Goal: Task Accomplishment & Management: Use online tool/utility

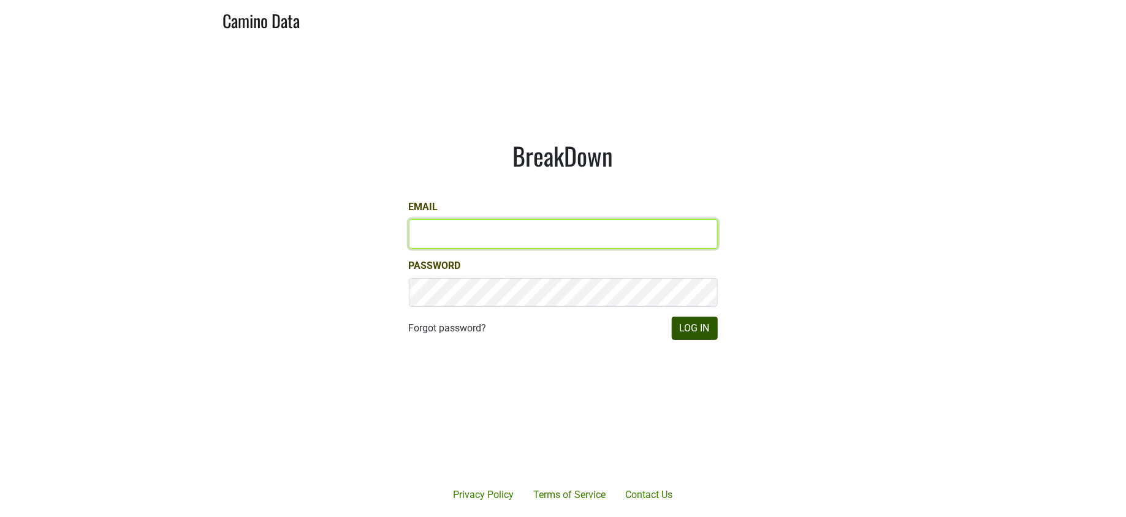
type input "jill@matthiasson.com"
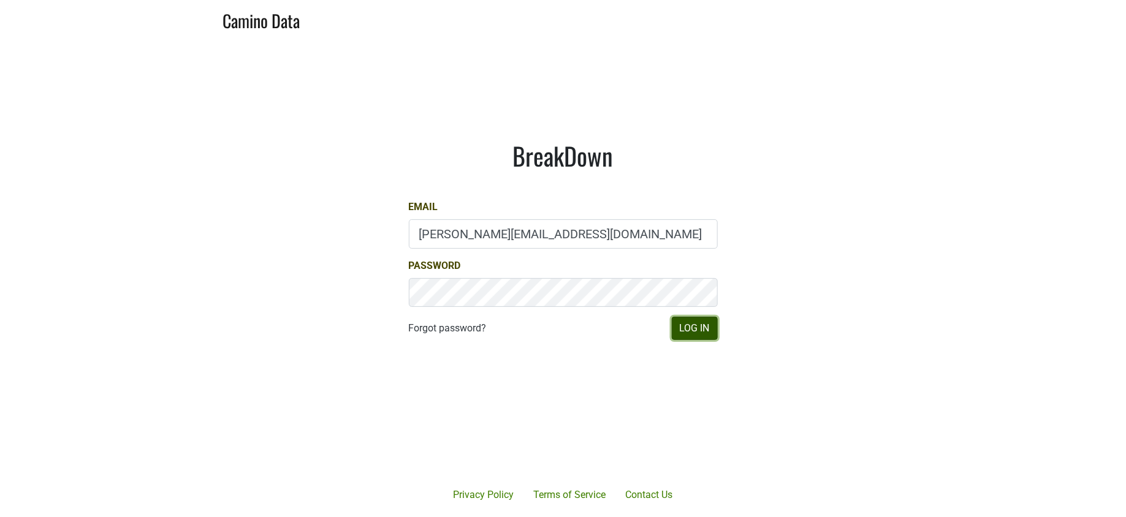
click at [688, 333] on button "Log In" at bounding box center [695, 328] width 46 height 23
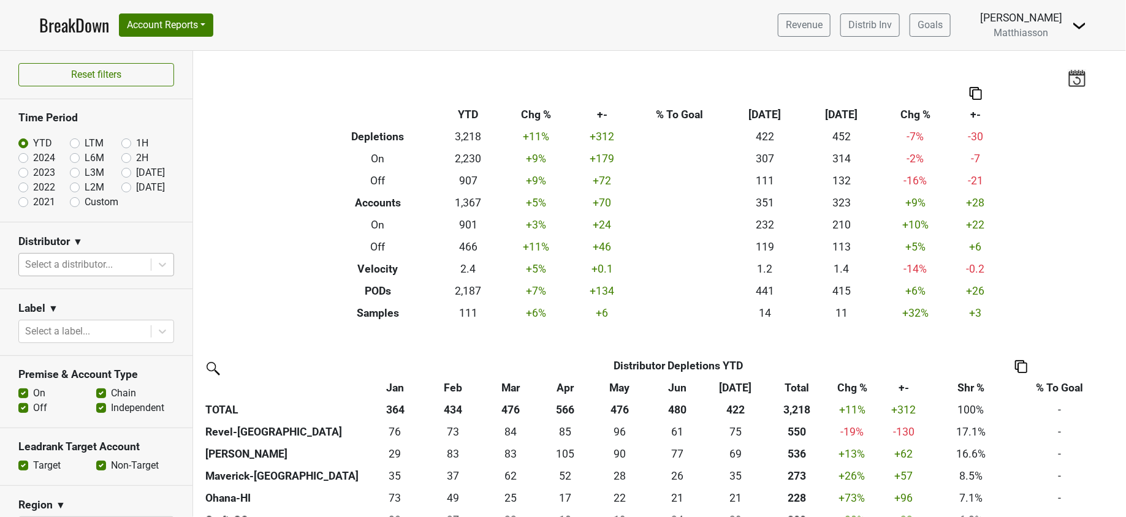
click at [121, 264] on div at bounding box center [85, 264] width 120 height 17
click at [109, 260] on div at bounding box center [85, 264] width 120 height 17
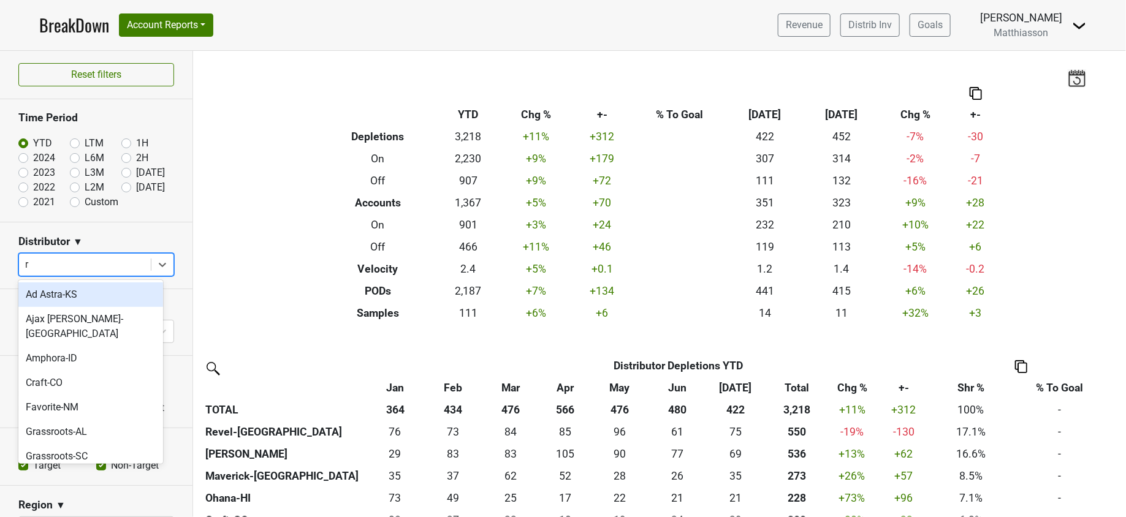
type input "re"
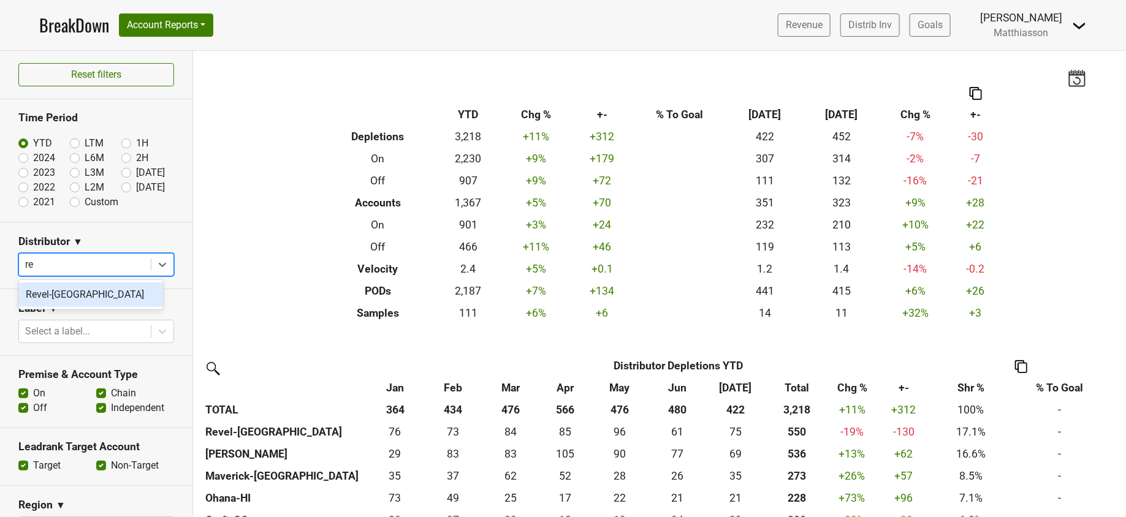
click at [90, 291] on div "Revel-CA" at bounding box center [90, 295] width 145 height 25
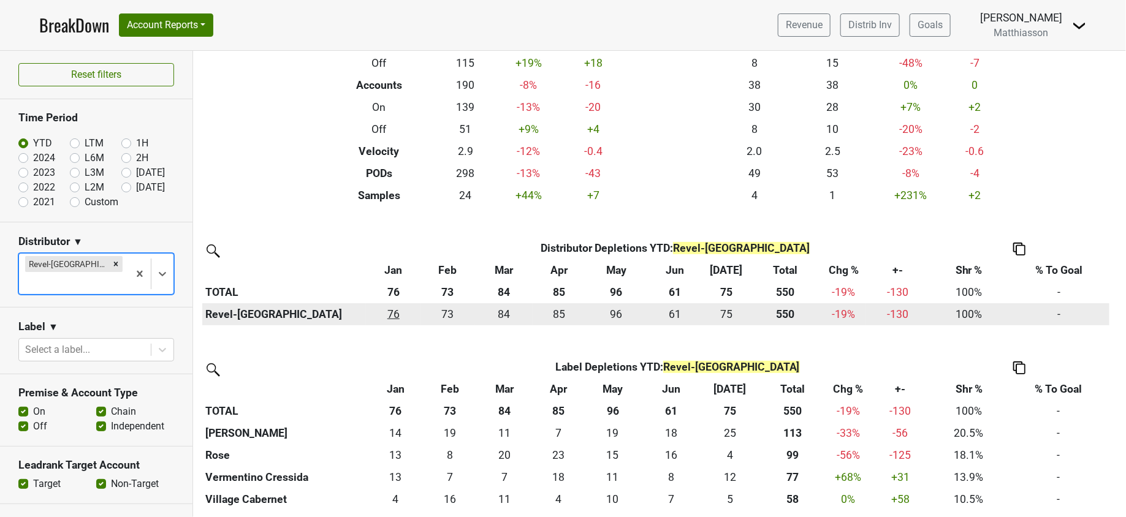
scroll to position [116, 0]
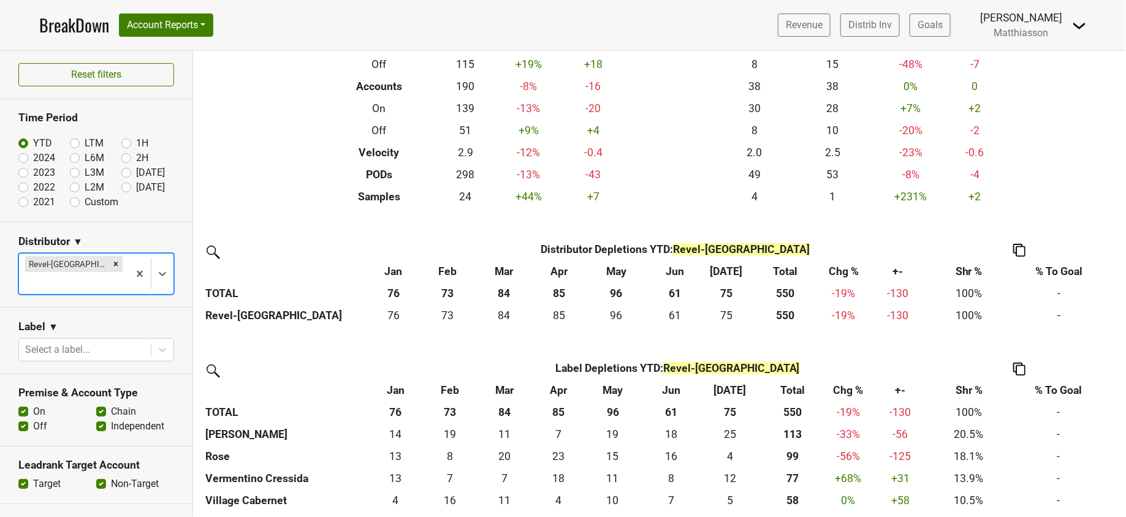
click at [136, 185] on label "Aug '25" at bounding box center [150, 187] width 29 height 15
click at [121, 185] on input "Aug '25" at bounding box center [145, 186] width 49 height 12
radio input "true"
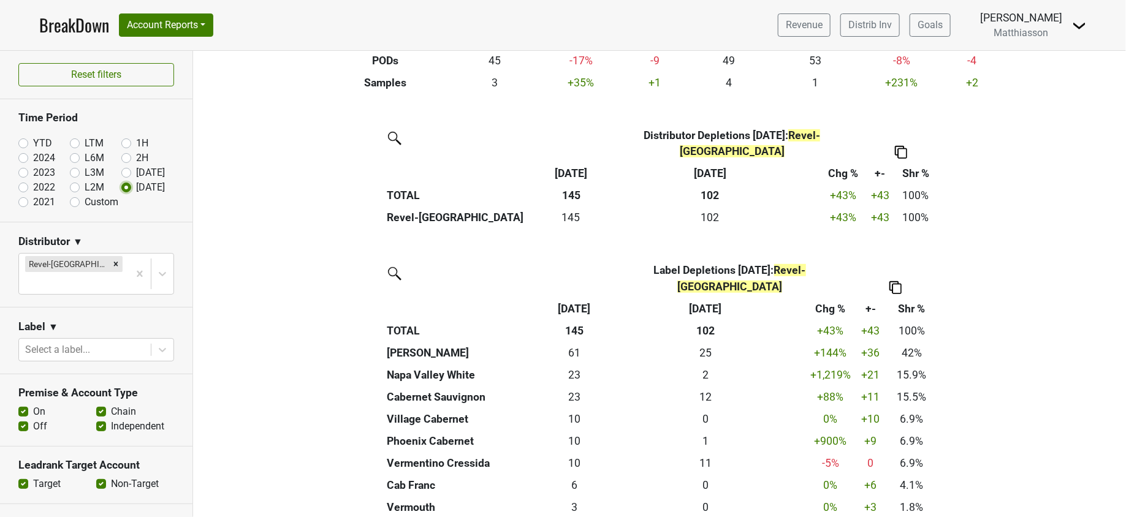
scroll to position [192, 0]
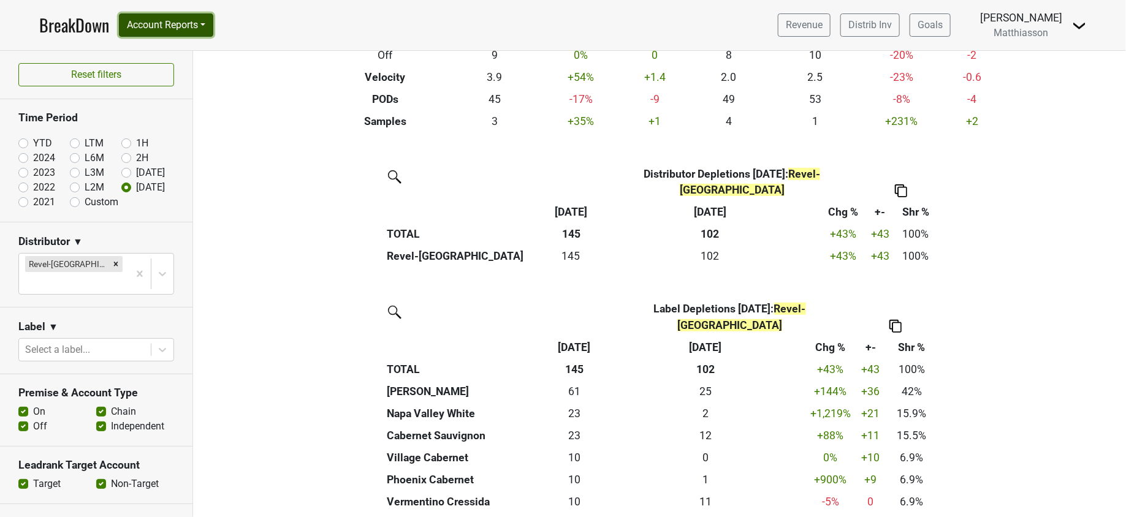
click at [206, 25] on button "Account Reports" at bounding box center [166, 24] width 94 height 23
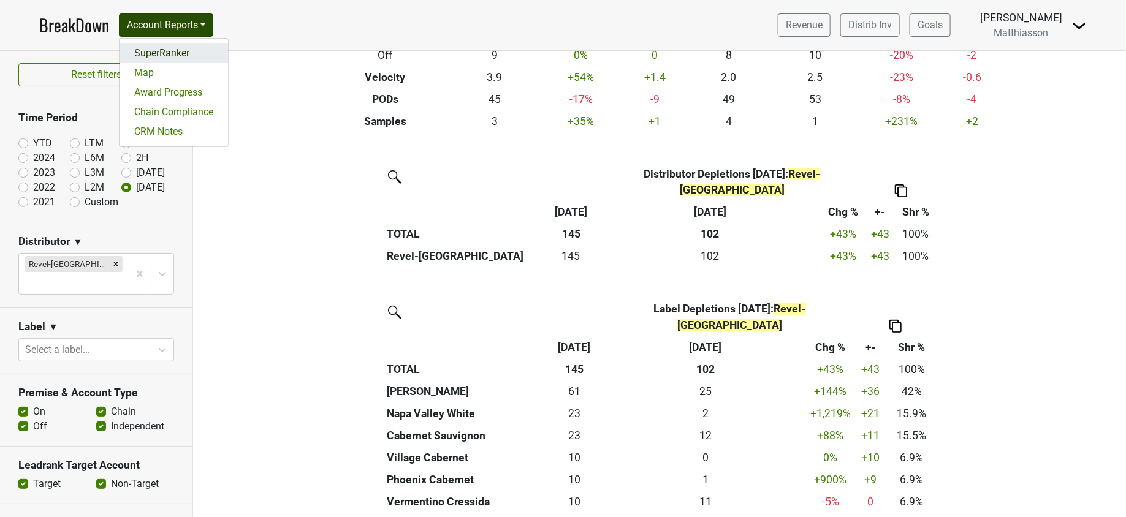
click at [191, 50] on link "SuperRanker" at bounding box center [174, 54] width 109 height 20
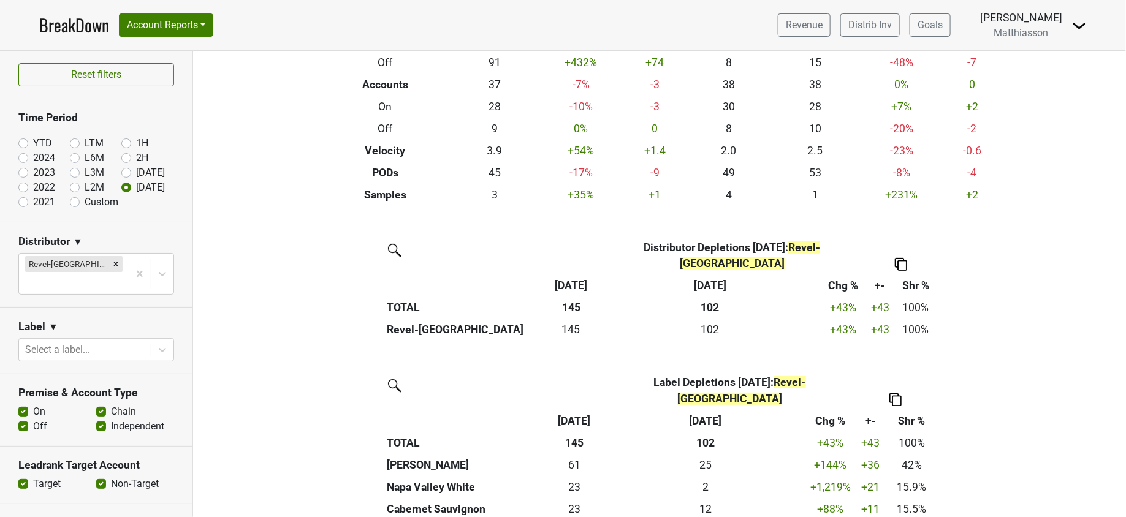
scroll to position [89, 0]
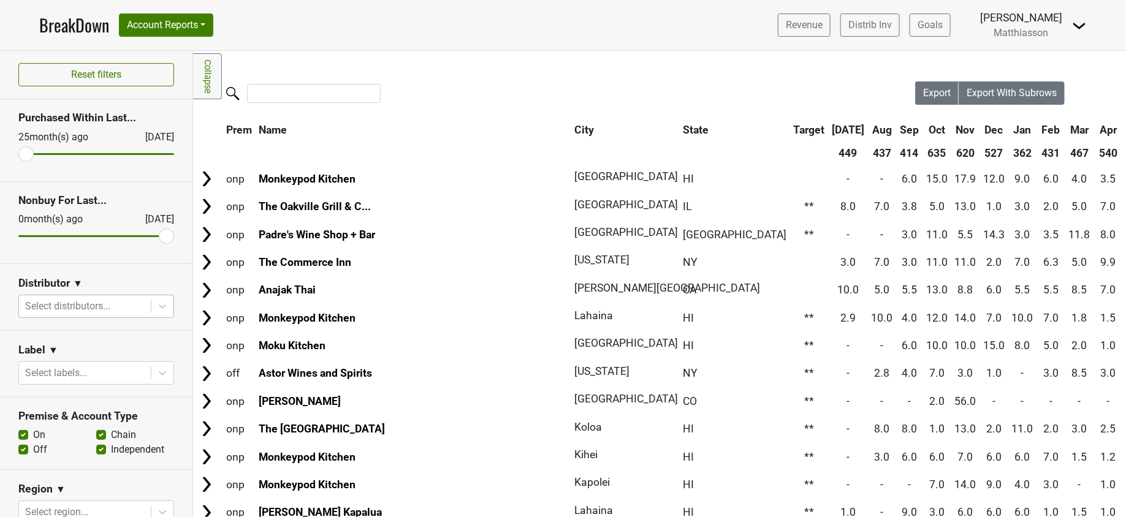
click at [114, 303] on div at bounding box center [85, 306] width 120 height 17
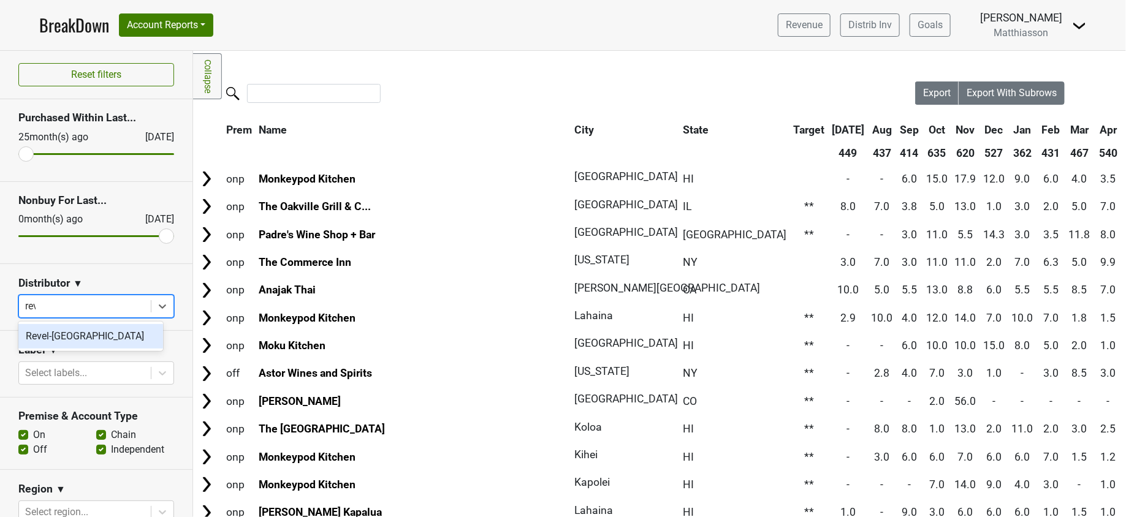
type input "reve"
click at [63, 334] on div "Revel-CA" at bounding box center [90, 336] width 145 height 25
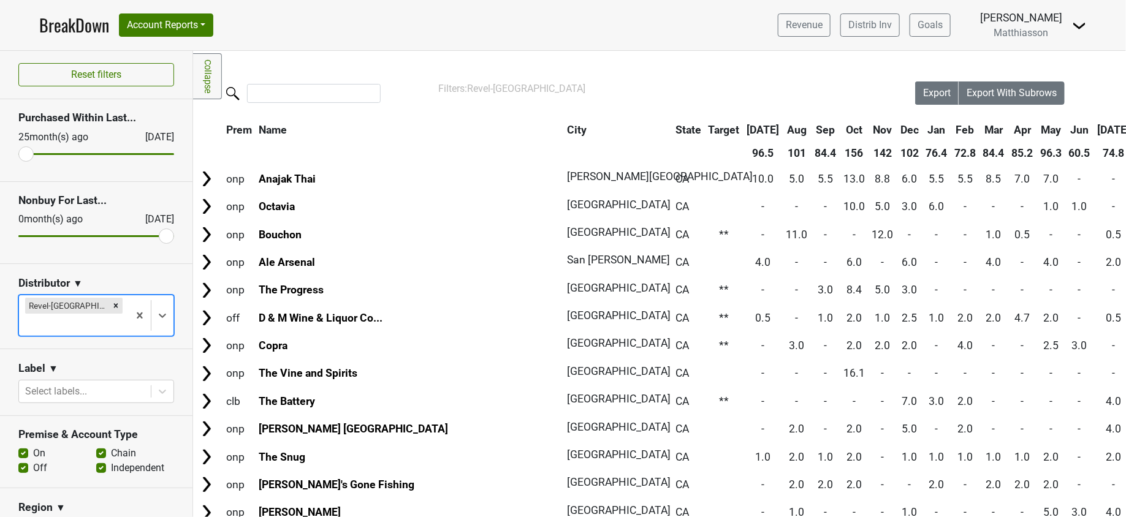
click at [1126, 128] on th "Aug" at bounding box center [1147, 130] width 26 height 22
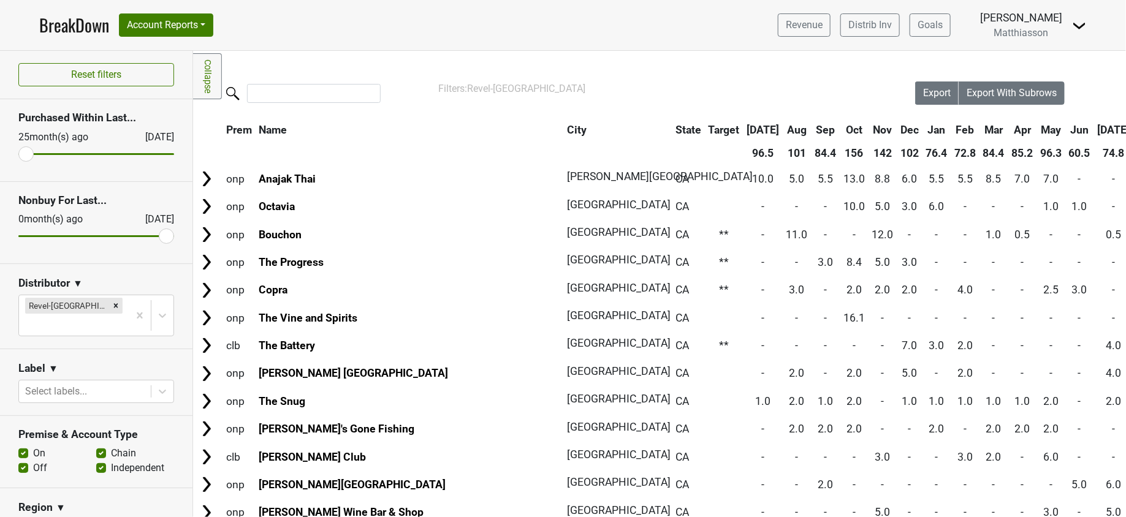
click at [1126, 128] on th "Aug" at bounding box center [1147, 130] width 26 height 22
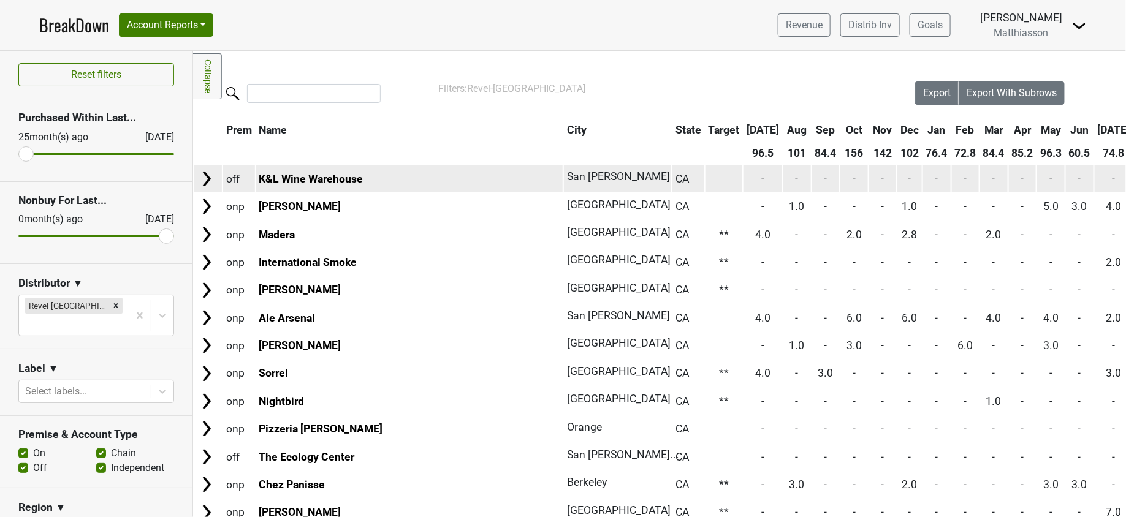
click at [206, 175] on img at bounding box center [206, 179] width 18 height 18
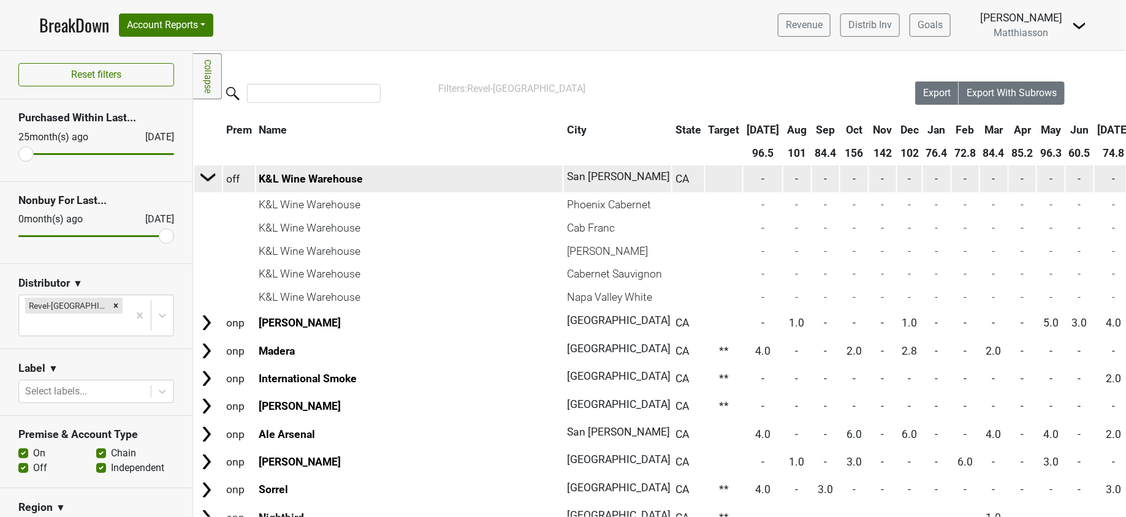
click at [206, 175] on img at bounding box center [208, 177] width 18 height 18
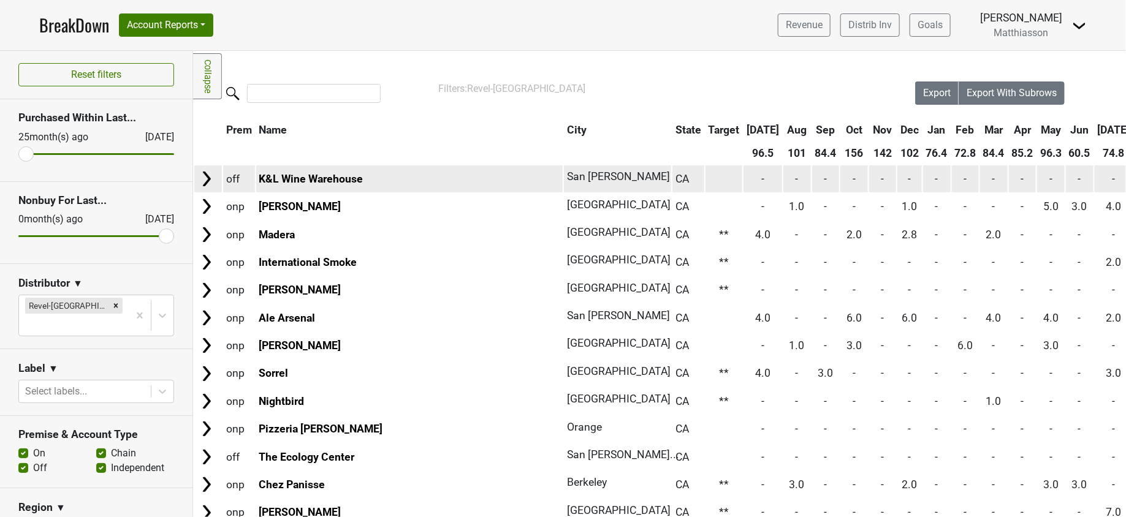
click at [206, 175] on img at bounding box center [206, 179] width 18 height 18
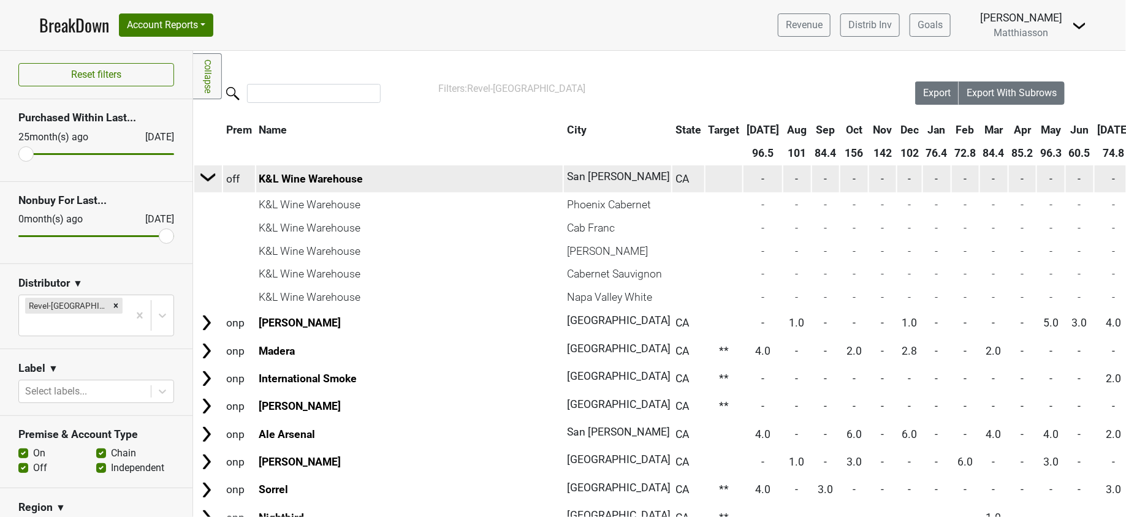
click at [206, 175] on img at bounding box center [208, 177] width 18 height 18
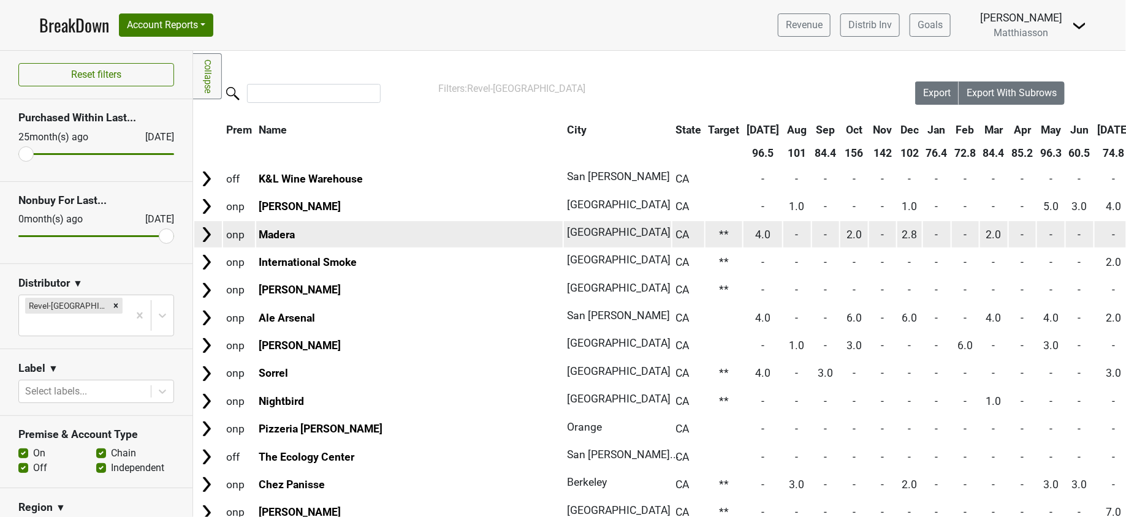
scroll to position [1, 0]
click at [208, 235] on img at bounding box center [206, 234] width 18 height 18
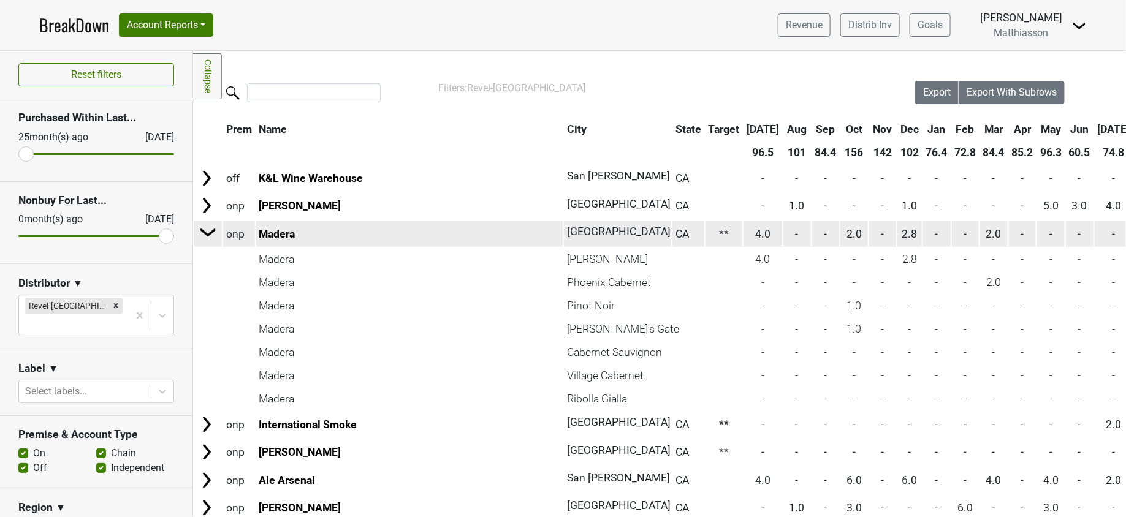
click at [208, 234] on img at bounding box center [208, 232] width 18 height 18
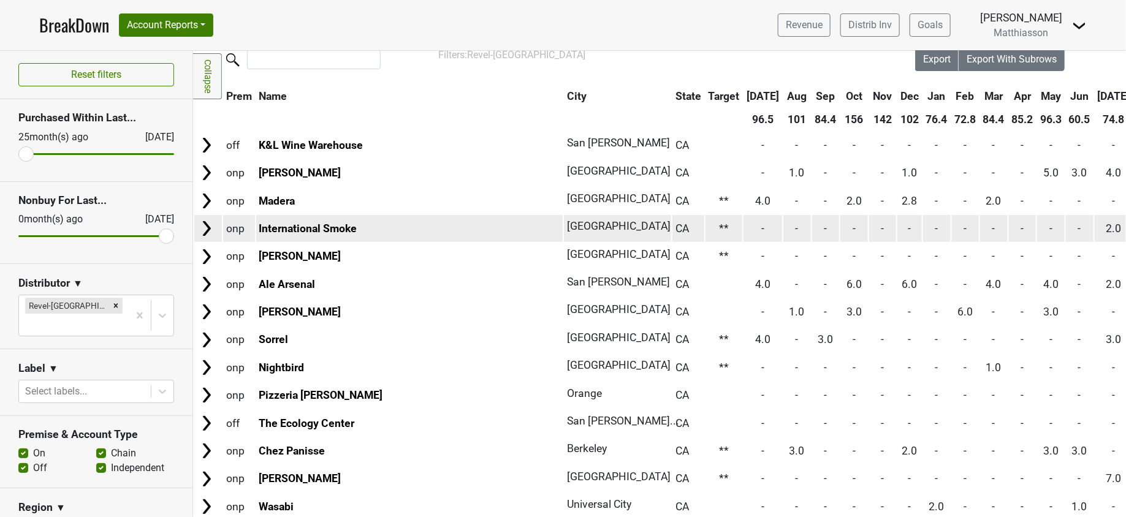
scroll to position [37, 0]
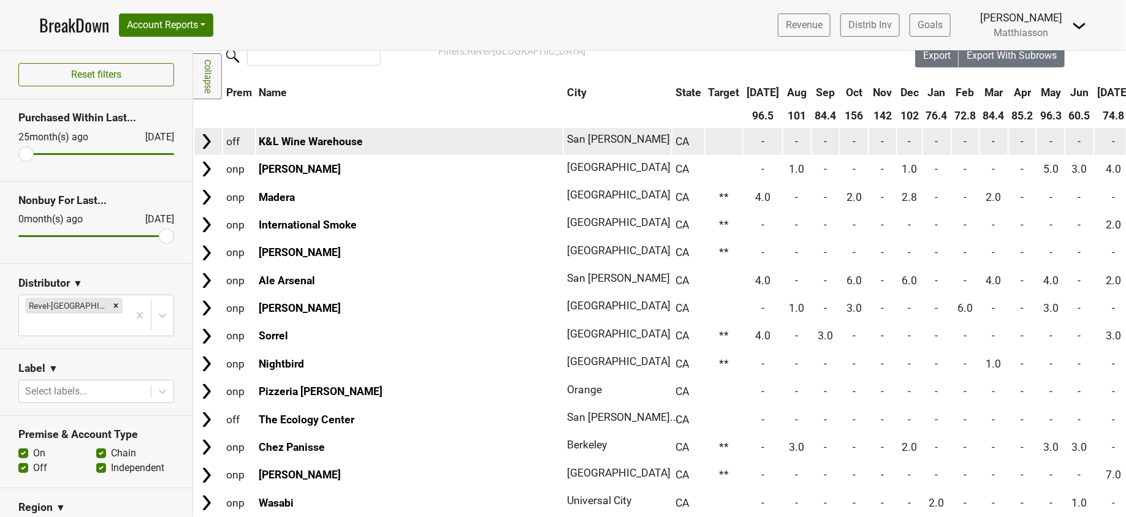
click at [209, 140] on img at bounding box center [206, 141] width 18 height 18
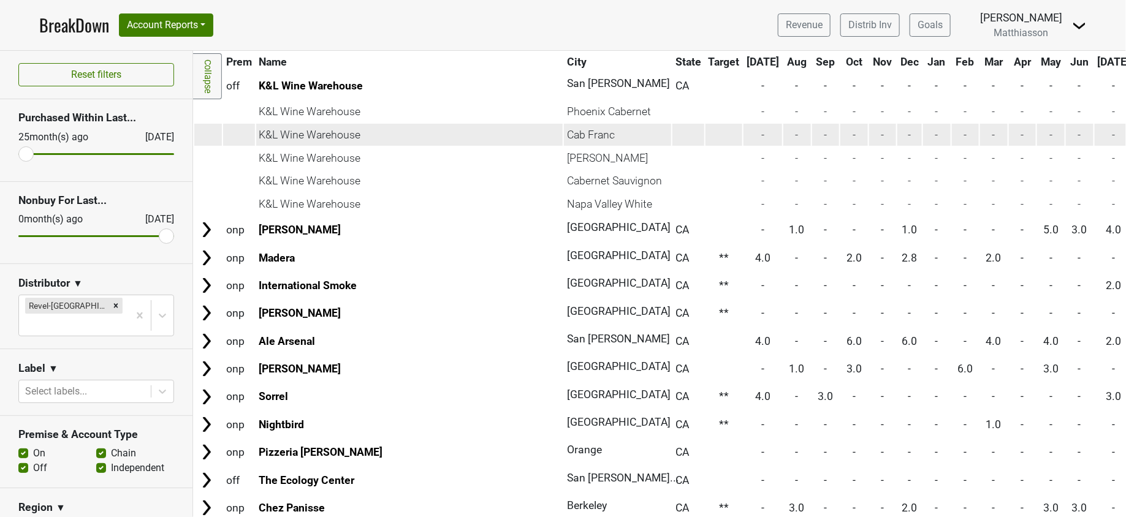
scroll to position [99, 0]
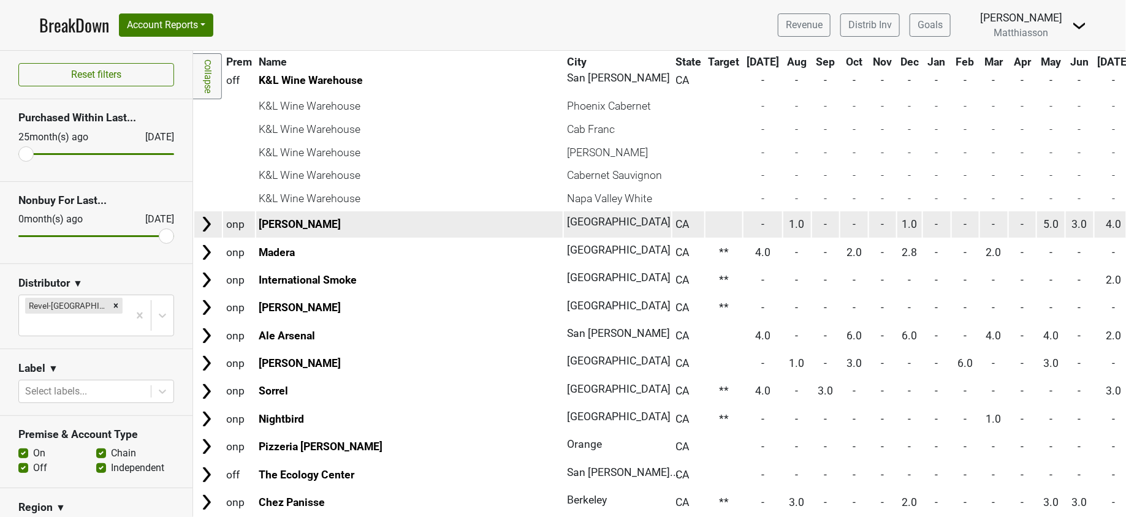
click at [207, 218] on img at bounding box center [206, 224] width 18 height 18
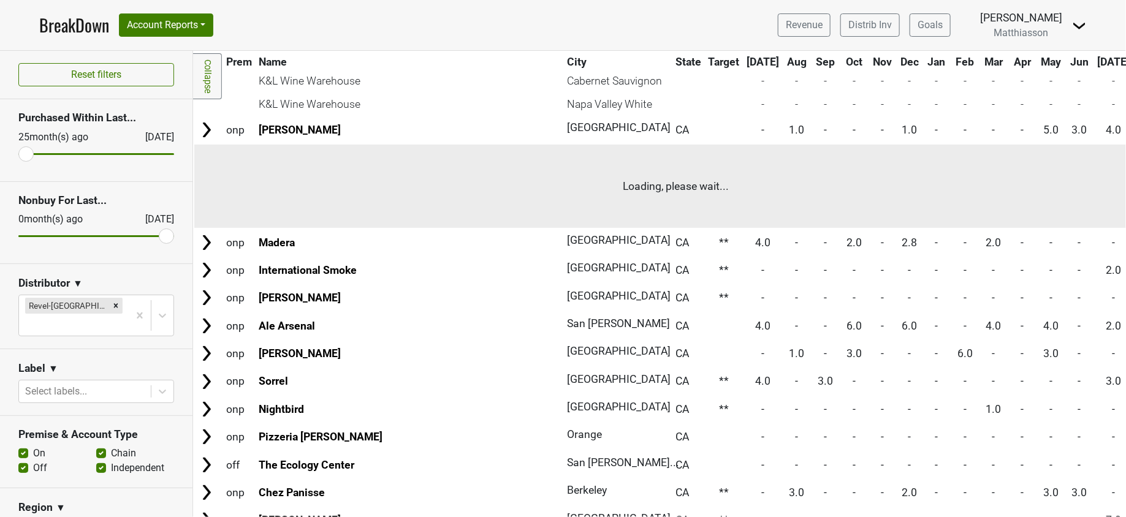
scroll to position [196, 0]
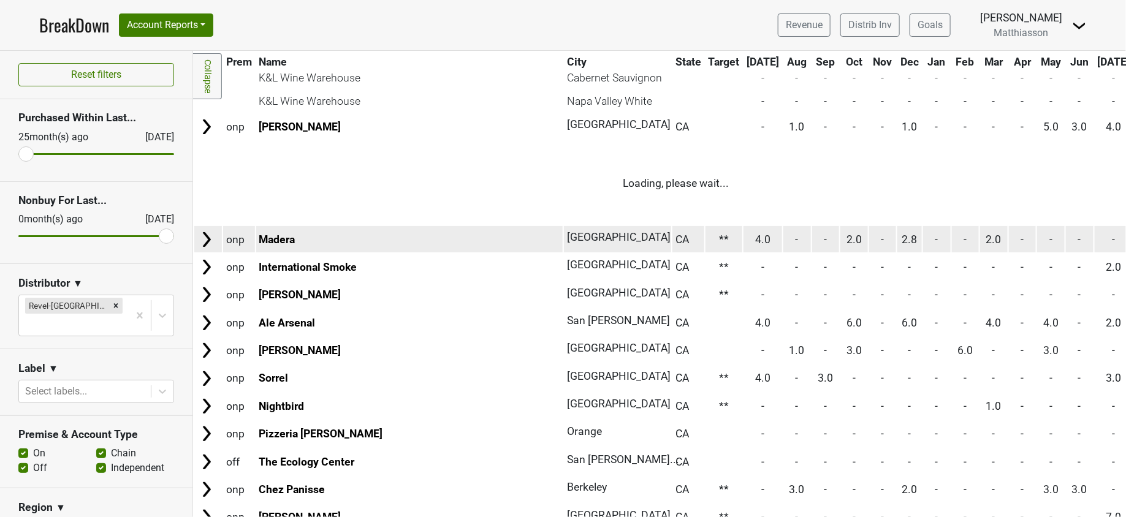
click at [208, 240] on img at bounding box center [206, 240] width 18 height 18
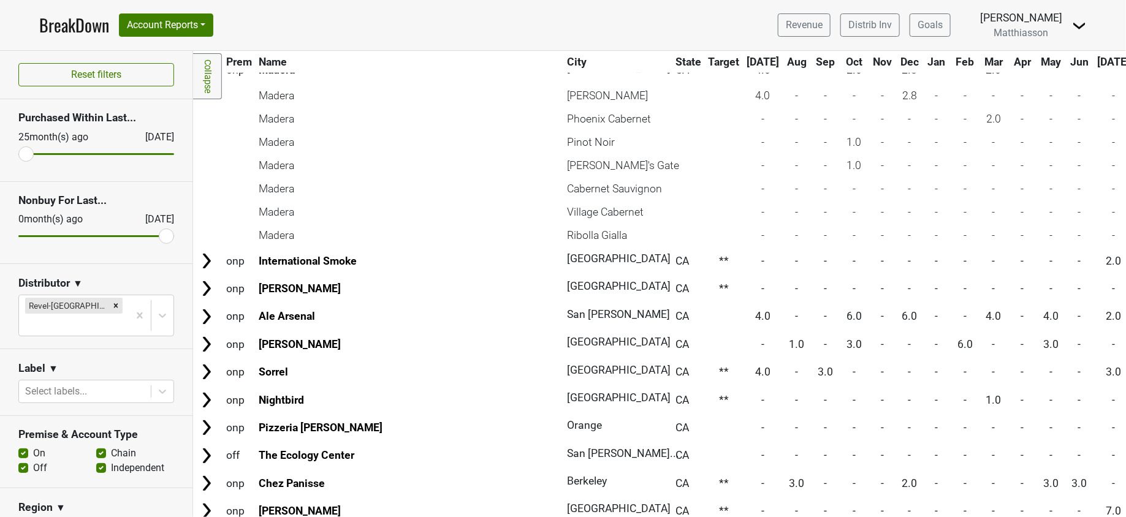
scroll to position [392, 0]
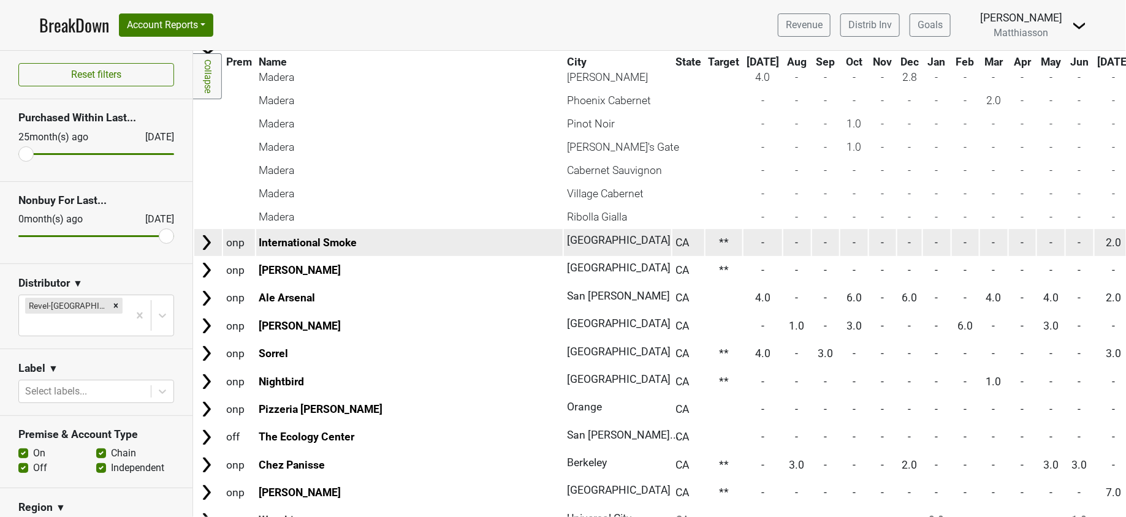
click at [210, 245] on img at bounding box center [206, 243] width 18 height 18
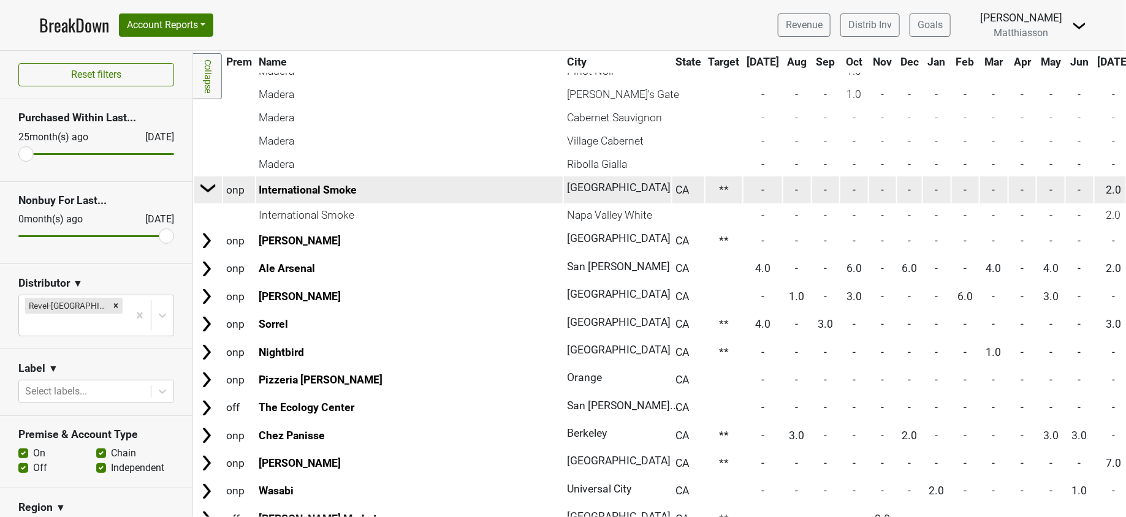
scroll to position [449, 0]
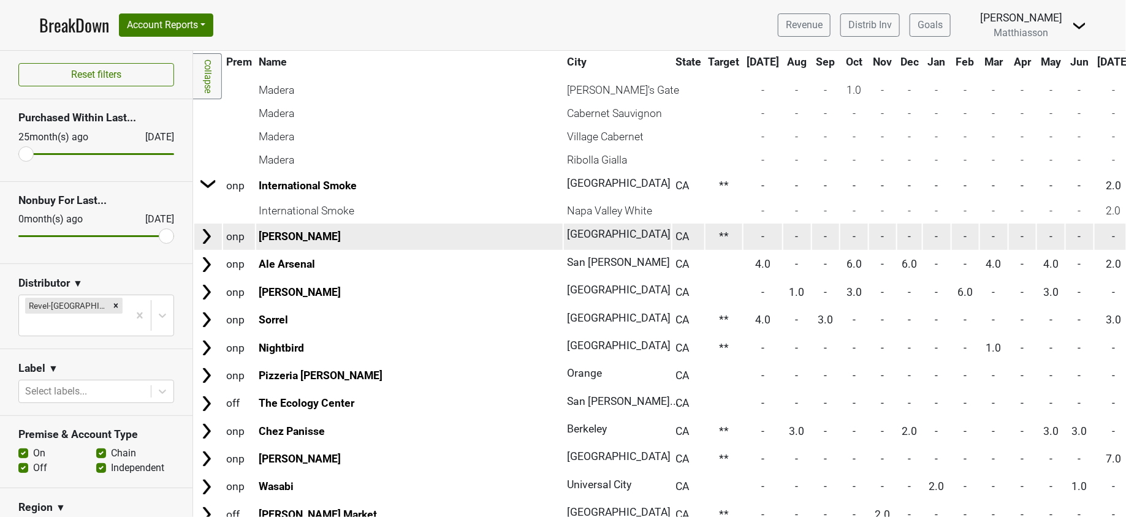
click at [205, 235] on img at bounding box center [206, 236] width 18 height 18
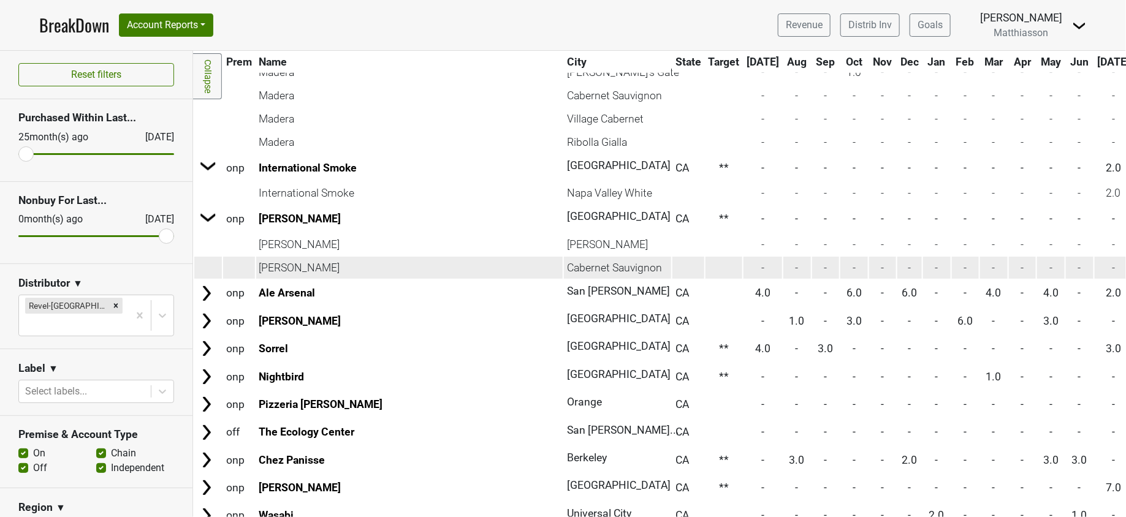
scroll to position [490, 0]
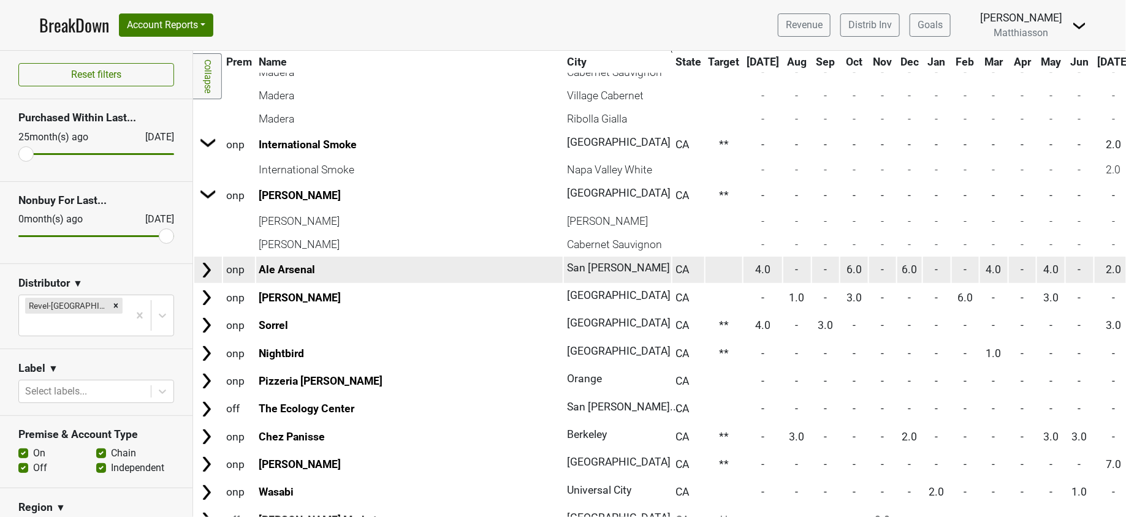
click at [209, 267] on img at bounding box center [206, 270] width 18 height 18
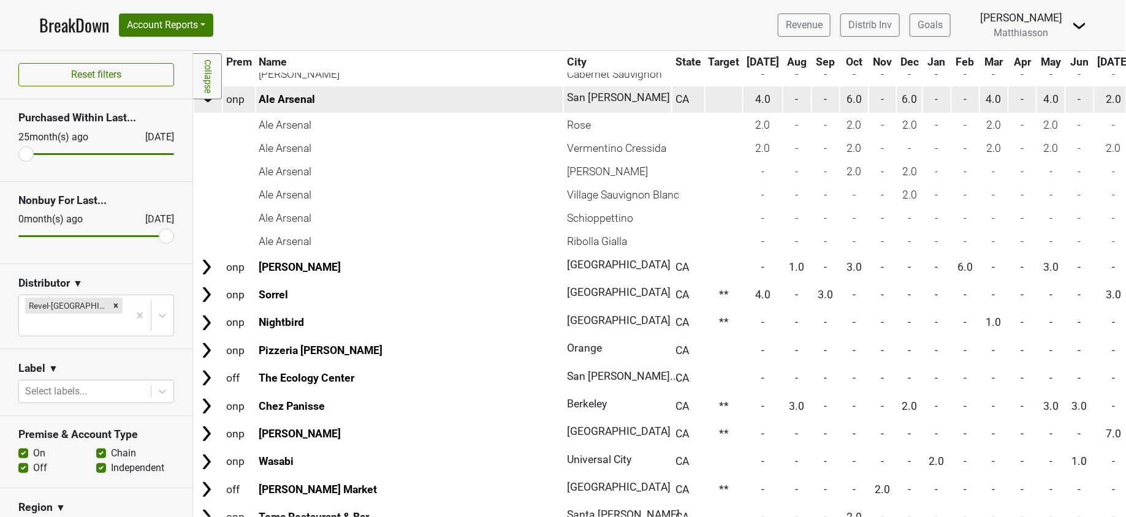
scroll to position [664, 0]
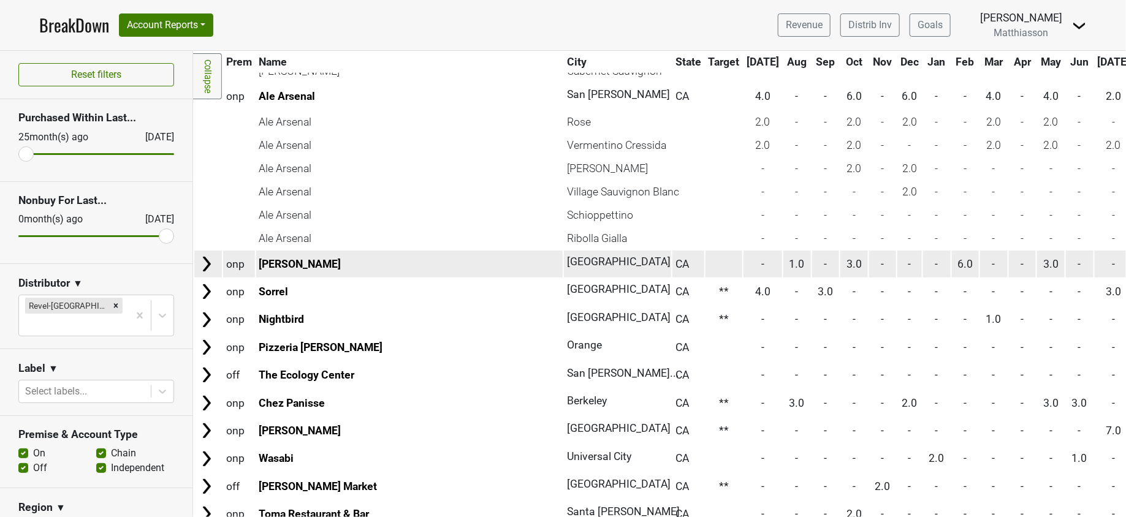
click at [207, 262] on img at bounding box center [206, 264] width 18 height 18
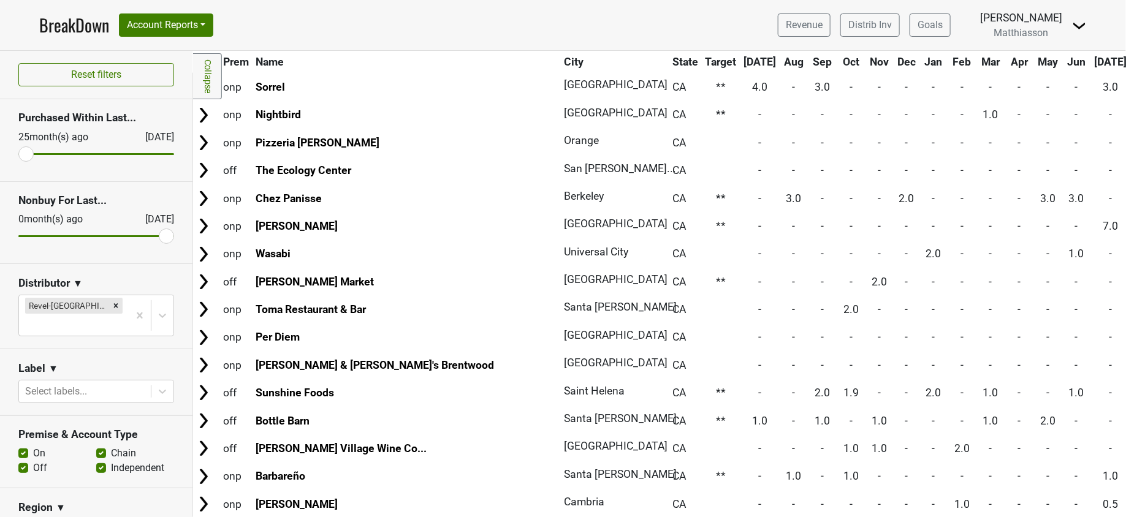
scroll to position [892, 0]
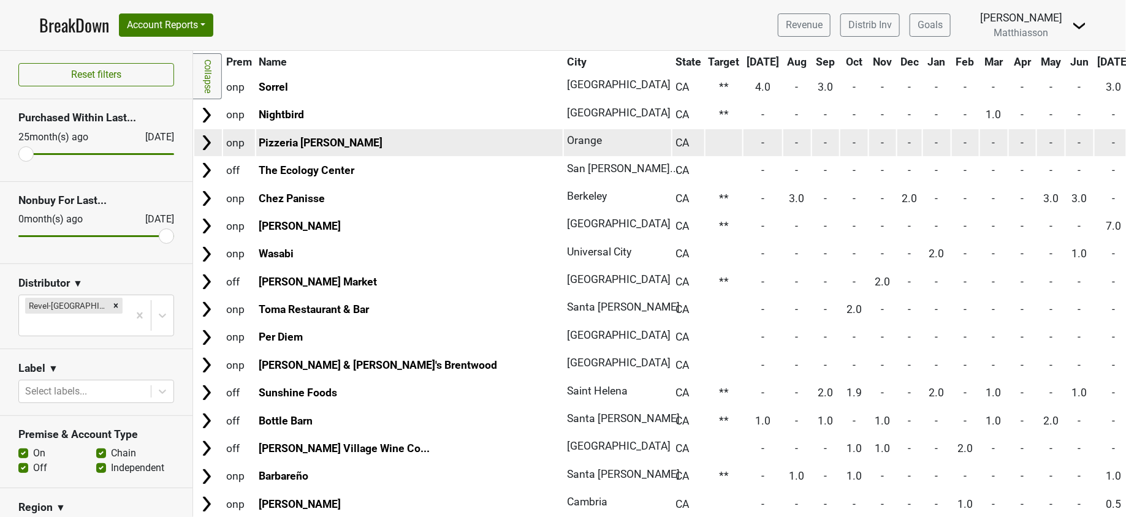
click at [204, 143] on img at bounding box center [206, 143] width 18 height 18
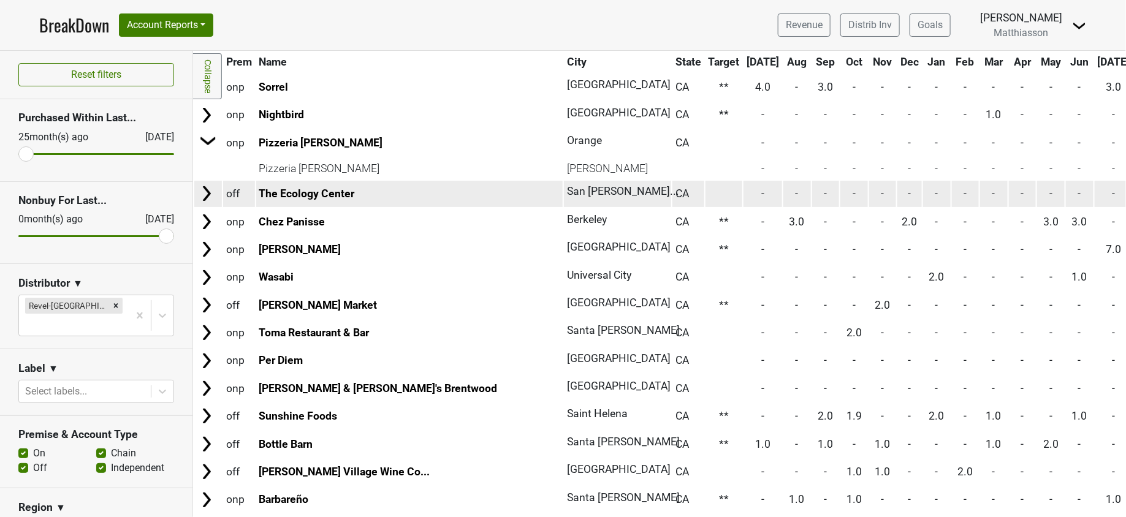
click at [208, 190] on img at bounding box center [206, 194] width 18 height 18
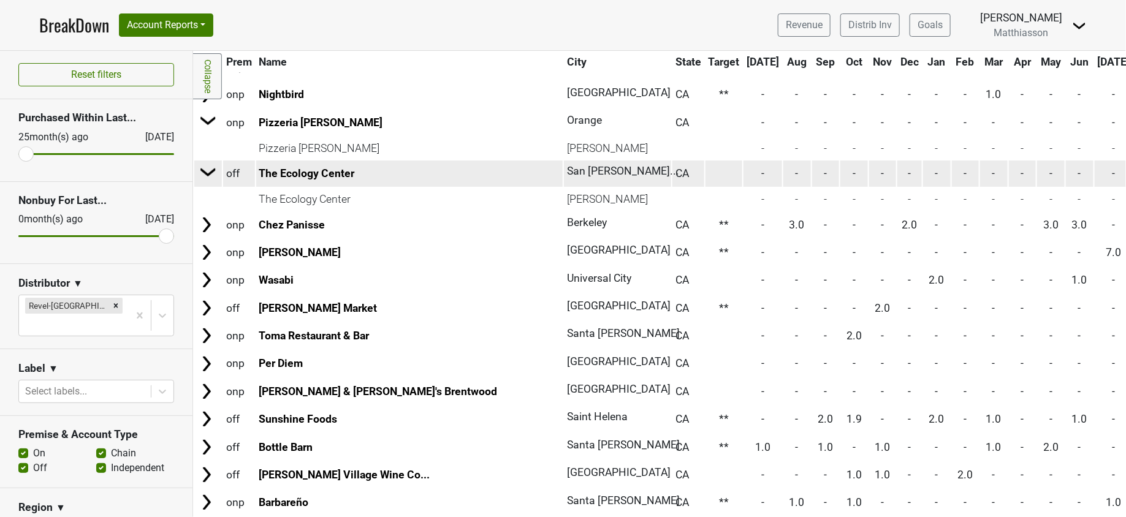
scroll to position [929, 0]
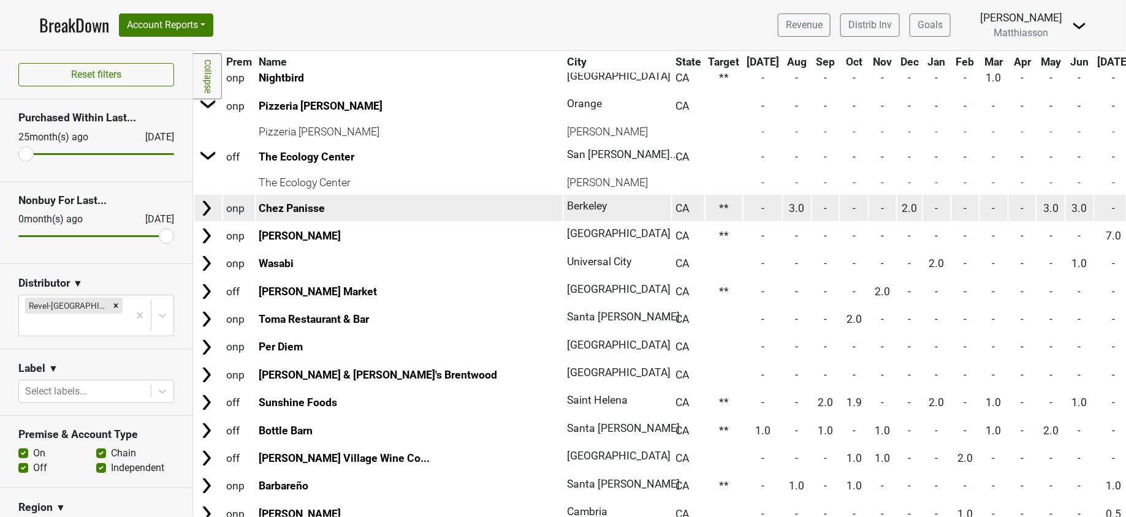
click at [209, 202] on img at bounding box center [206, 208] width 18 height 18
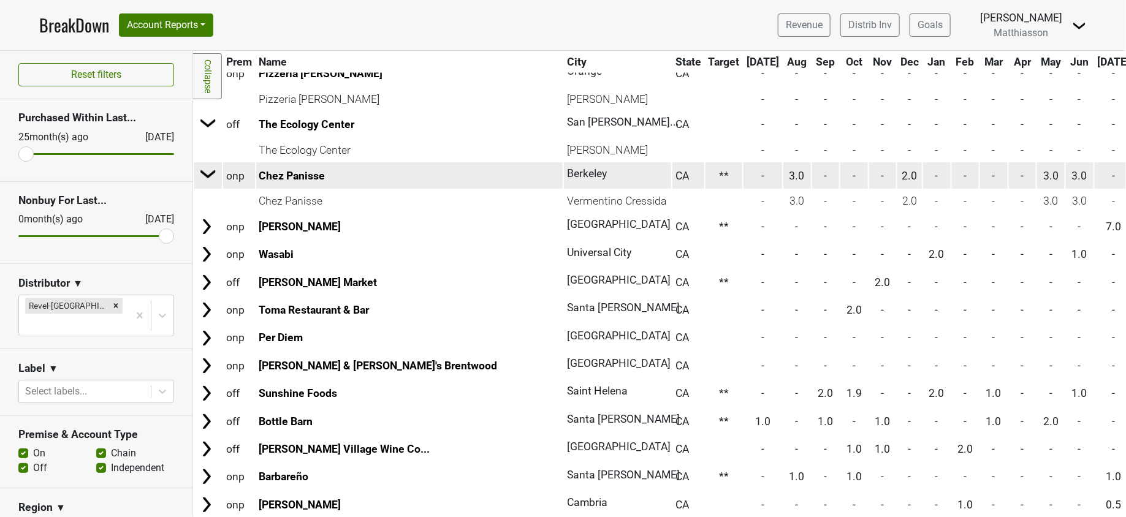
scroll to position [964, 0]
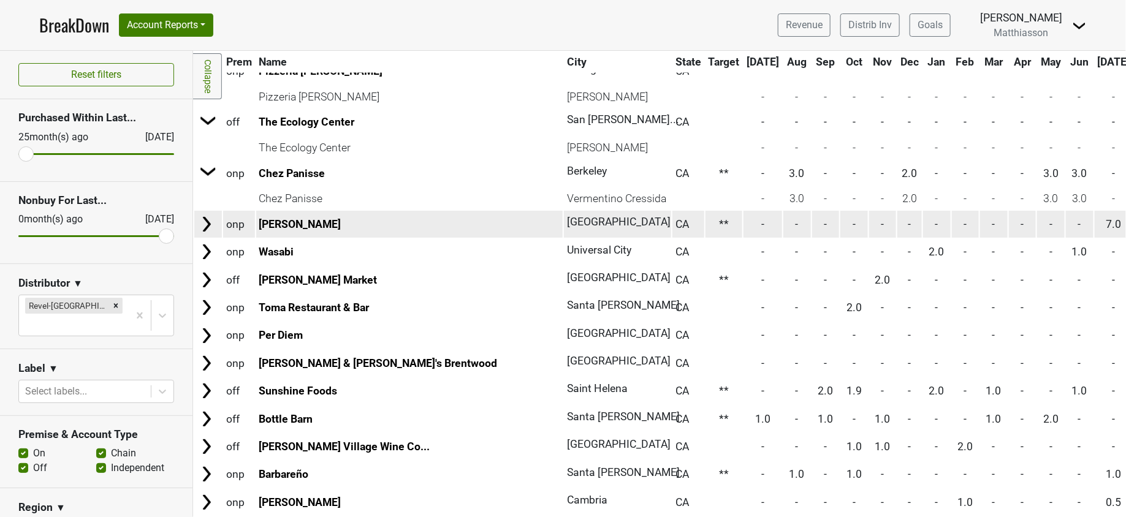
click at [212, 223] on img at bounding box center [206, 224] width 18 height 18
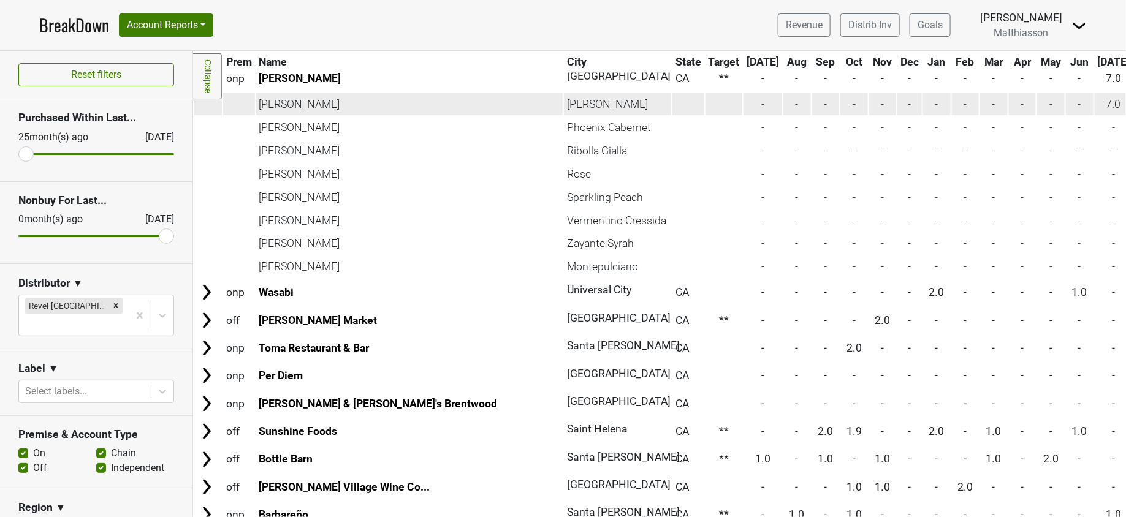
scroll to position [1151, 0]
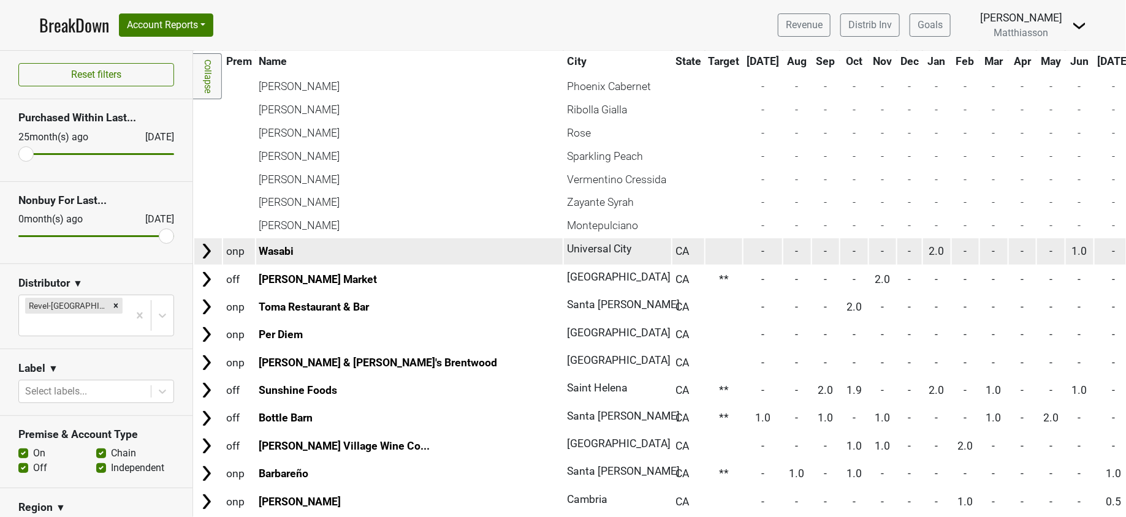
click at [208, 245] on img at bounding box center [206, 251] width 18 height 18
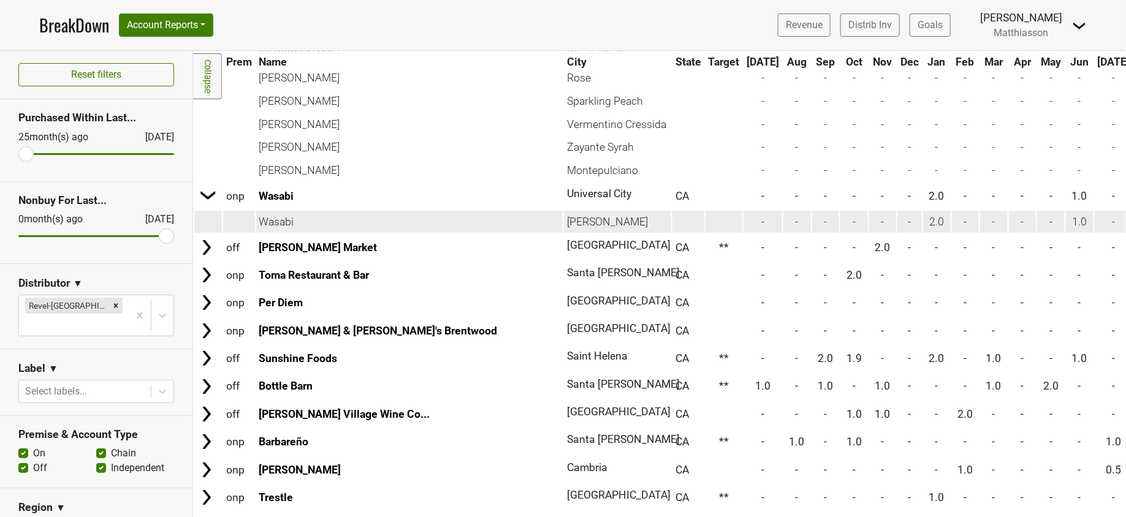
scroll to position [1210, 0]
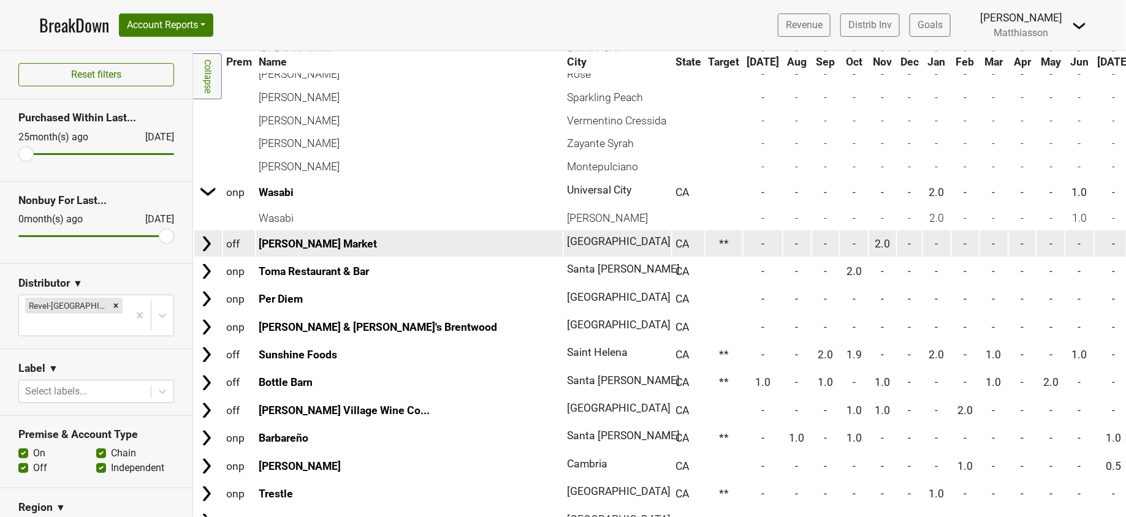
click at [207, 239] on img at bounding box center [206, 244] width 18 height 18
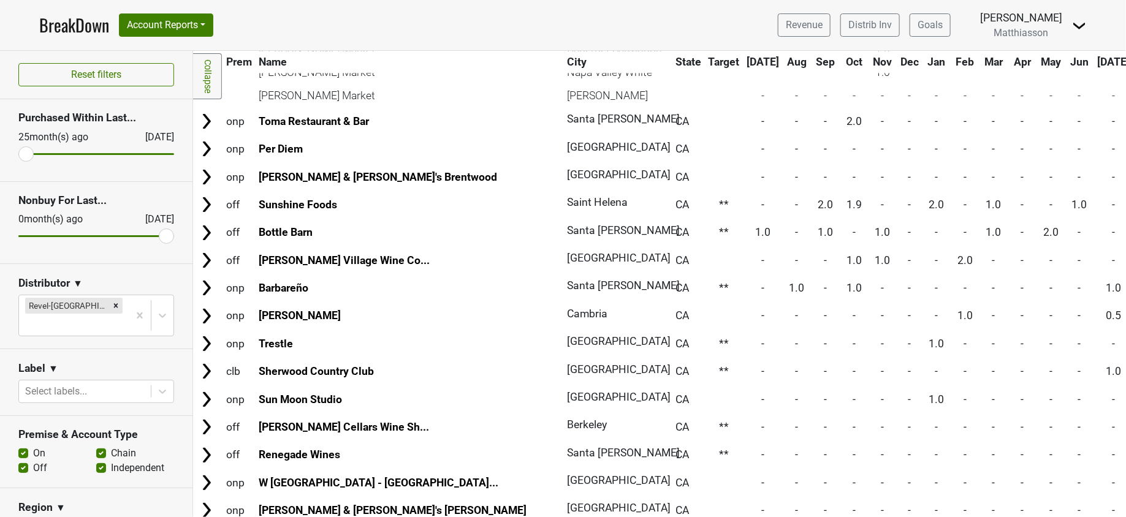
scroll to position [1436, 0]
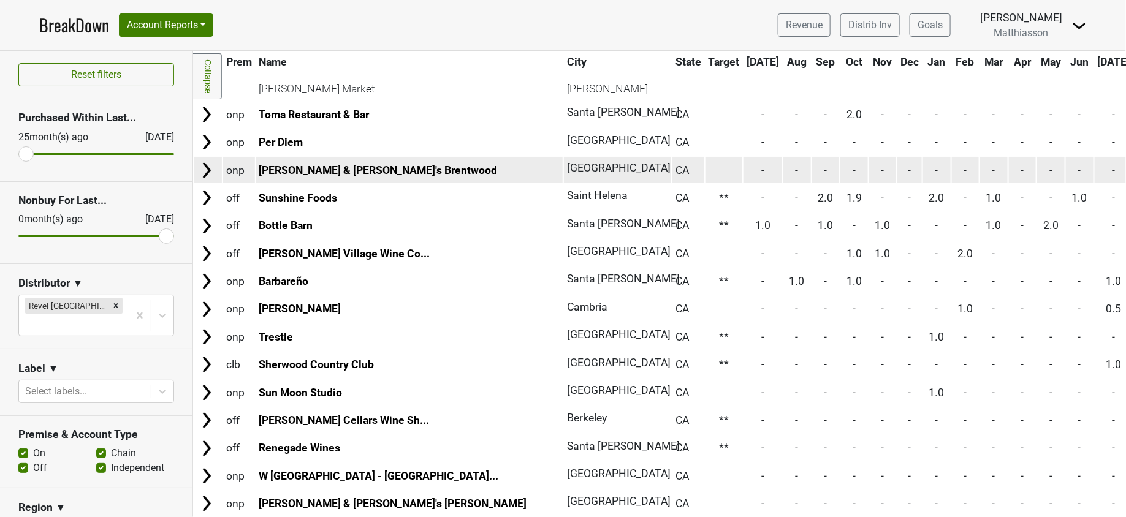
click at [204, 167] on img at bounding box center [206, 170] width 18 height 18
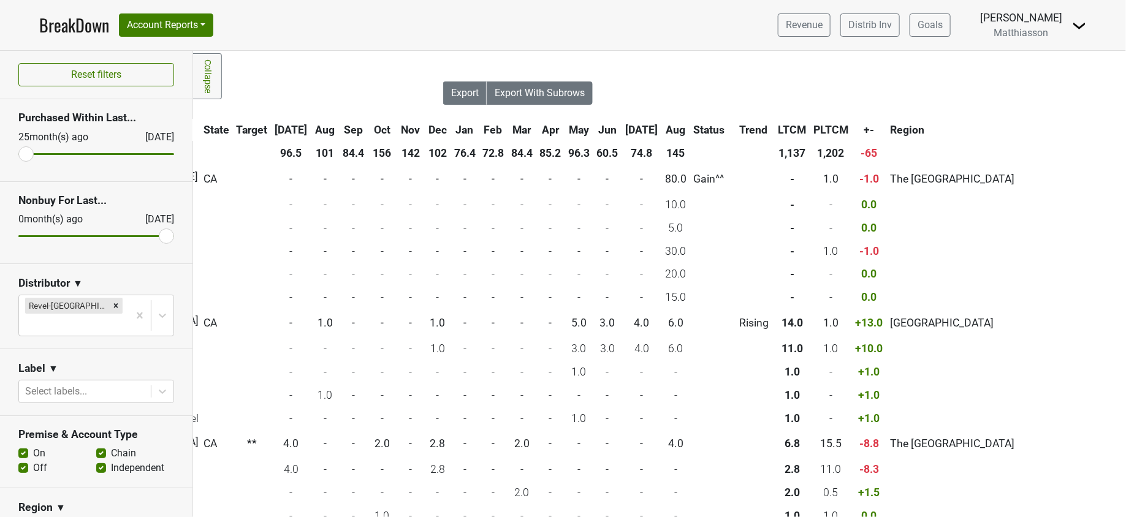
scroll to position [0, 525]
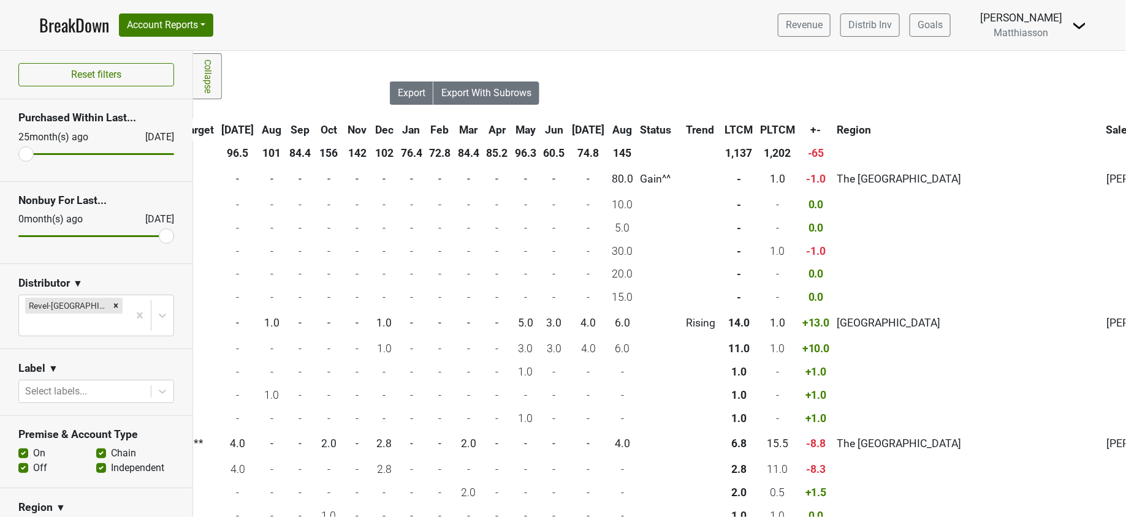
click at [1103, 122] on th "Salesperson" at bounding box center [1147, 130] width 88 height 22
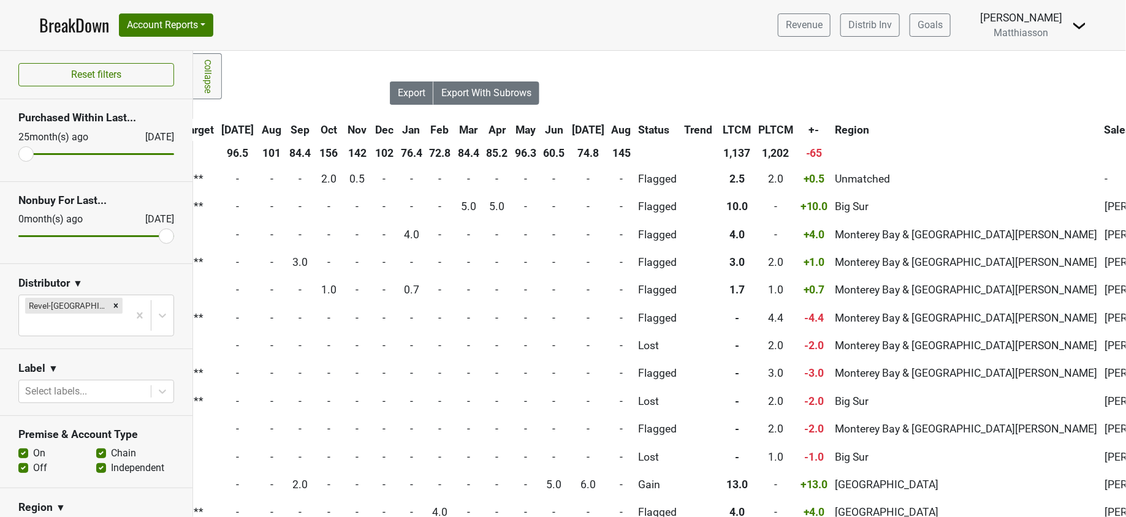
click at [1102, 122] on th "Salesperson" at bounding box center [1146, 130] width 88 height 22
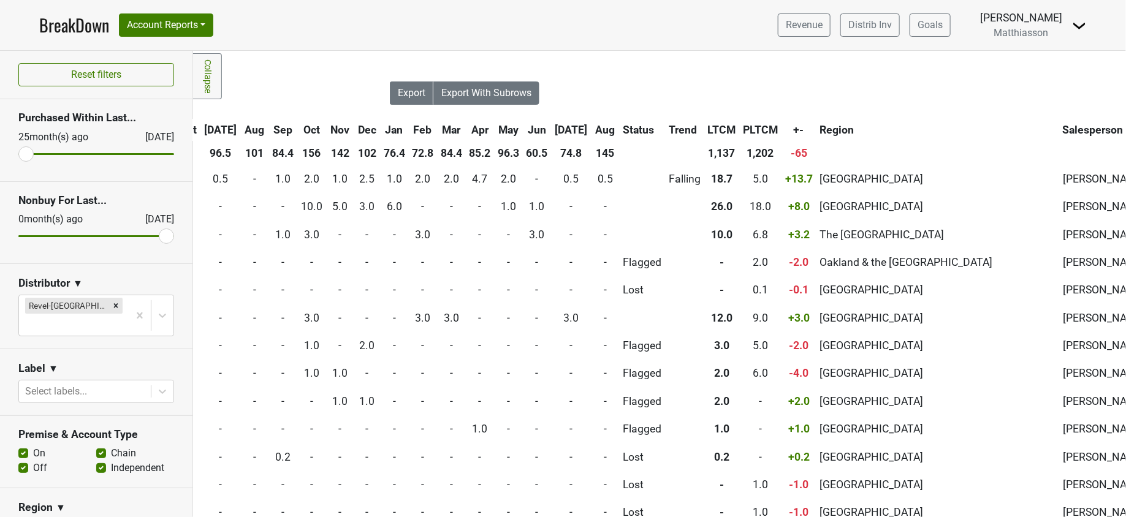
click at [592, 128] on th "Aug" at bounding box center [606, 130] width 28 height 22
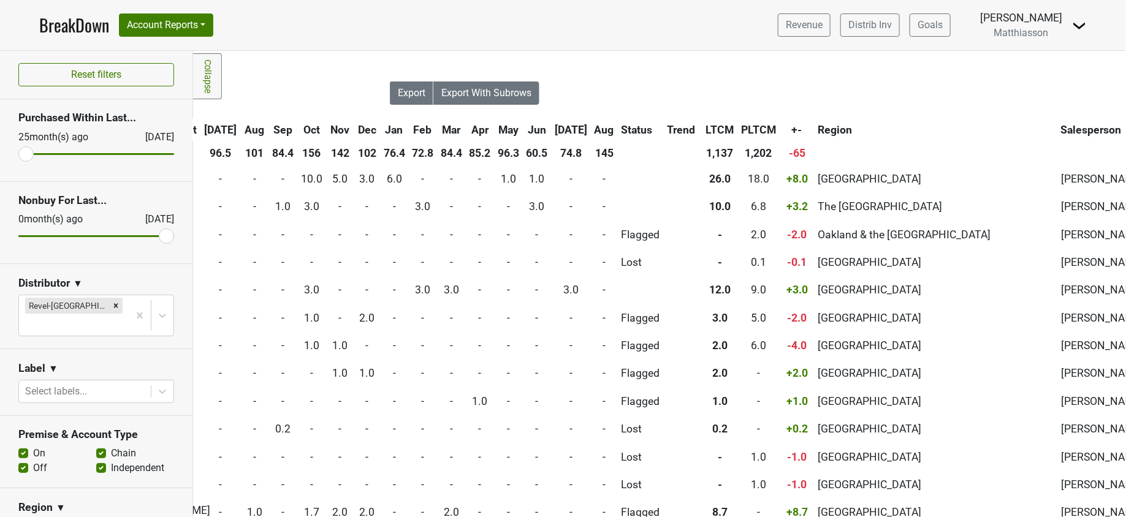
click at [592, 126] on th "Aug" at bounding box center [605, 130] width 26 height 22
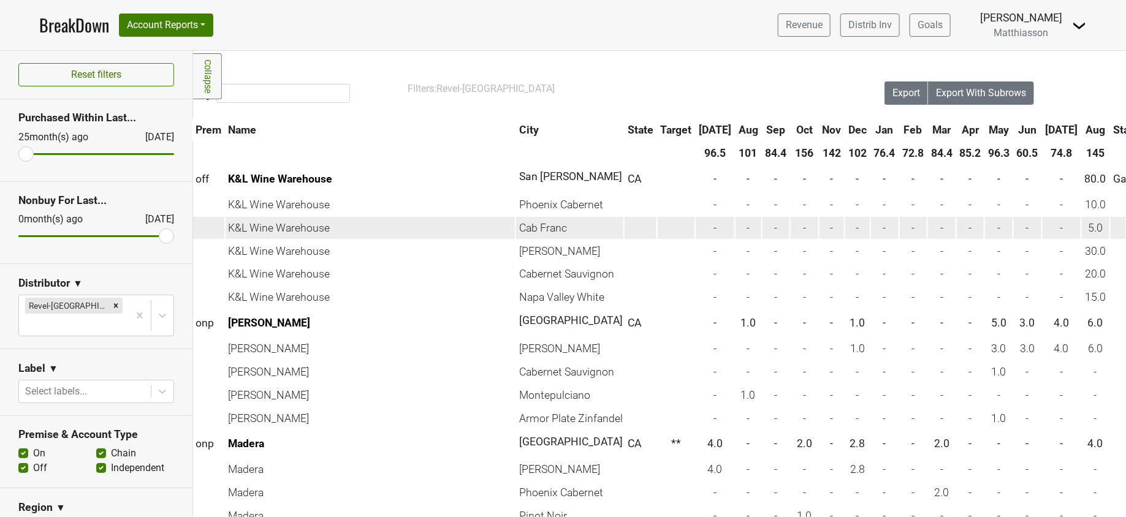
scroll to position [0, 0]
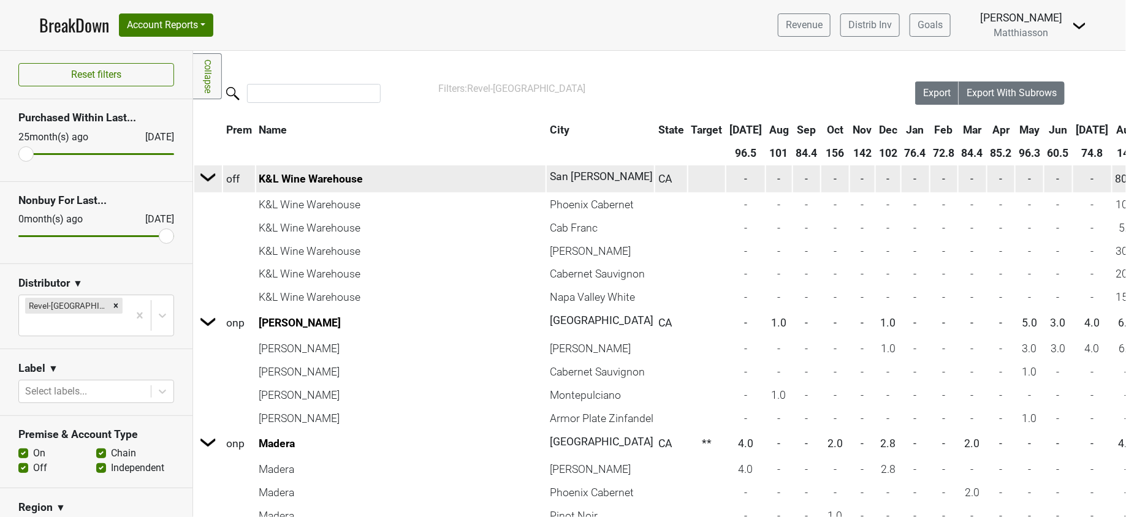
click at [207, 174] on img at bounding box center [208, 177] width 18 height 18
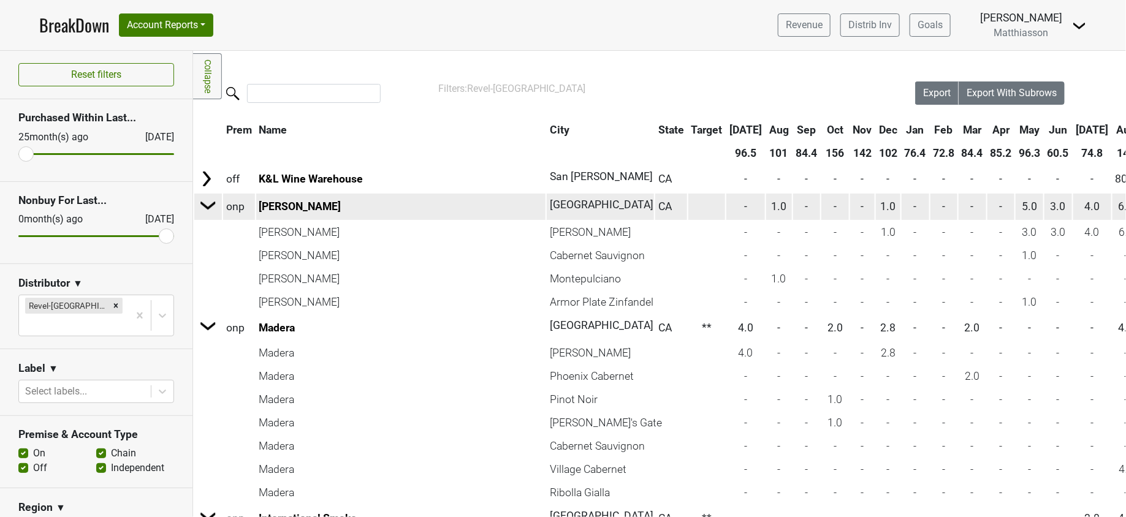
click at [210, 208] on img at bounding box center [208, 205] width 18 height 18
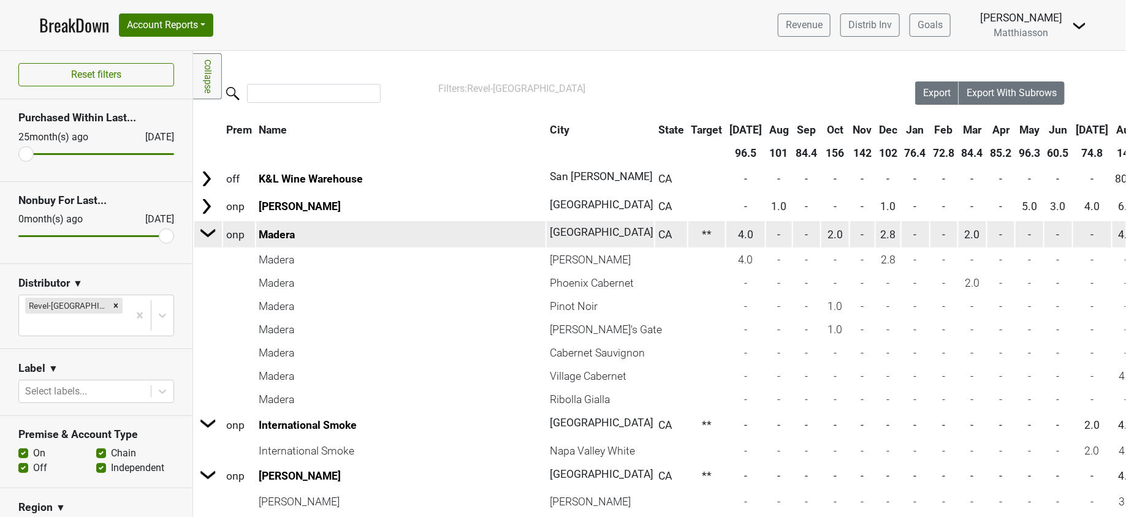
click at [208, 234] on img at bounding box center [208, 233] width 18 height 18
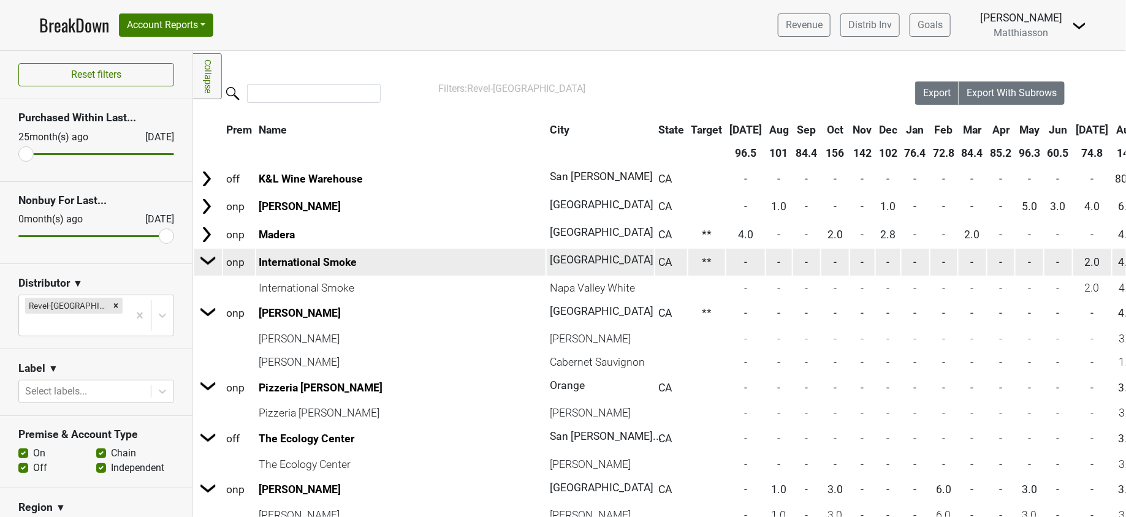
click at [207, 254] on img at bounding box center [208, 260] width 18 height 18
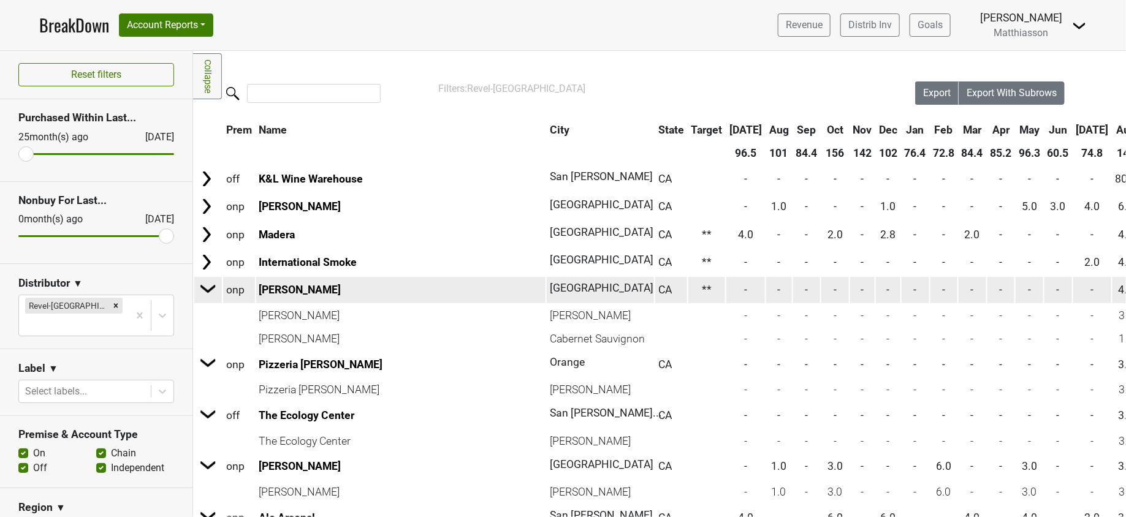
click at [210, 283] on img at bounding box center [208, 289] width 18 height 18
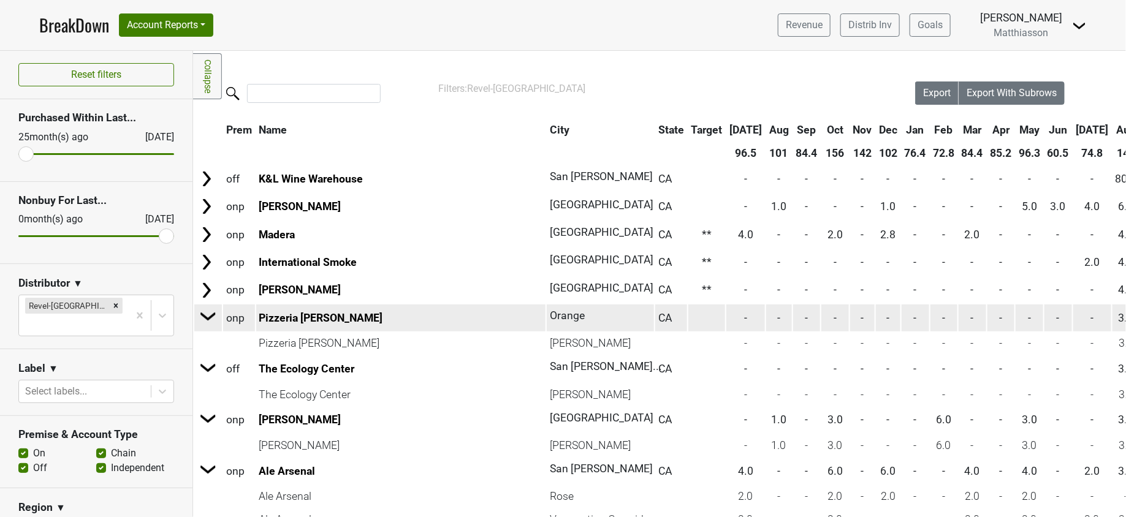
click at [212, 306] on td at bounding box center [208, 318] width 26 height 28
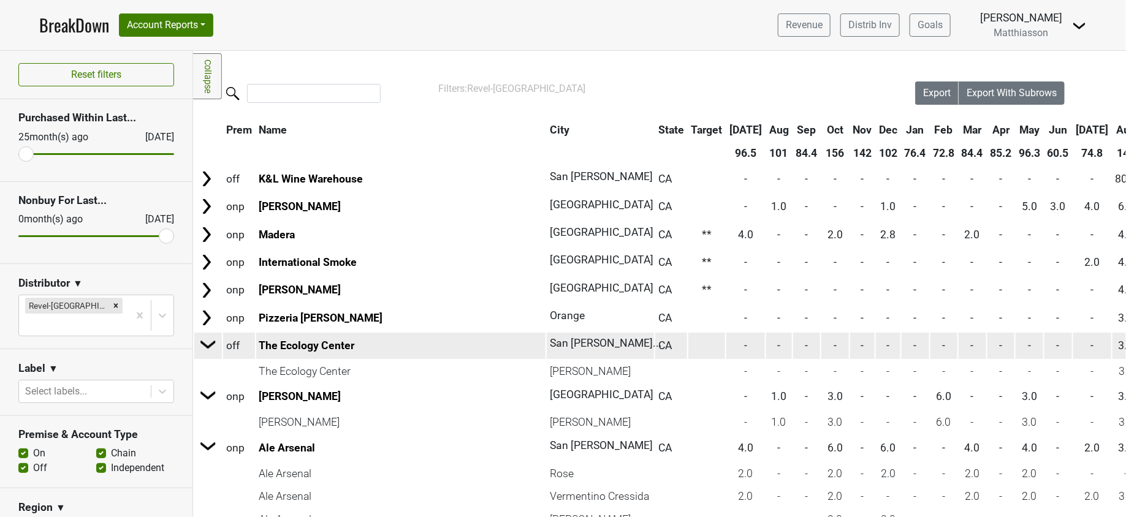
click at [210, 340] on img at bounding box center [208, 344] width 18 height 18
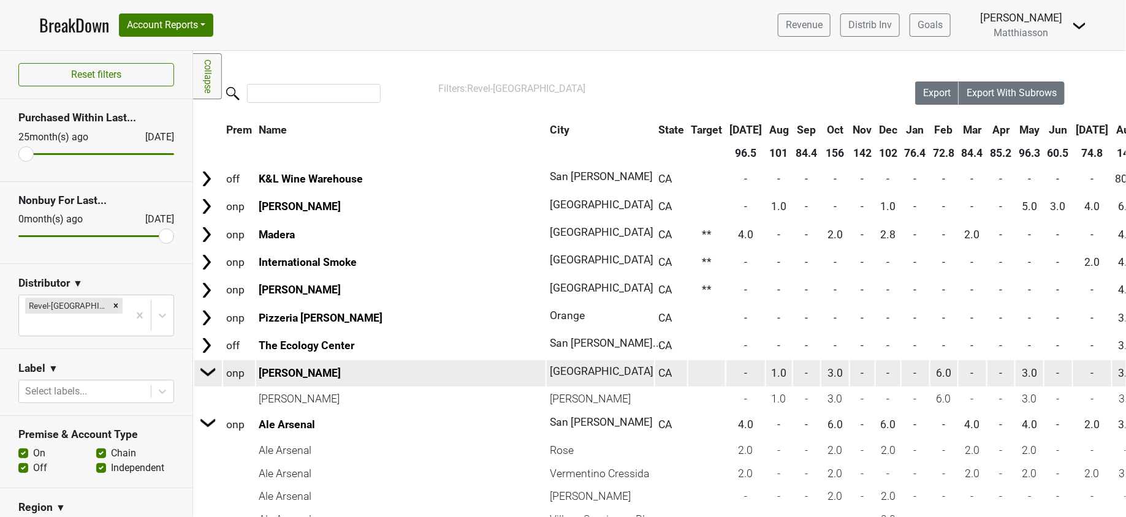
click at [208, 363] on img at bounding box center [208, 372] width 18 height 18
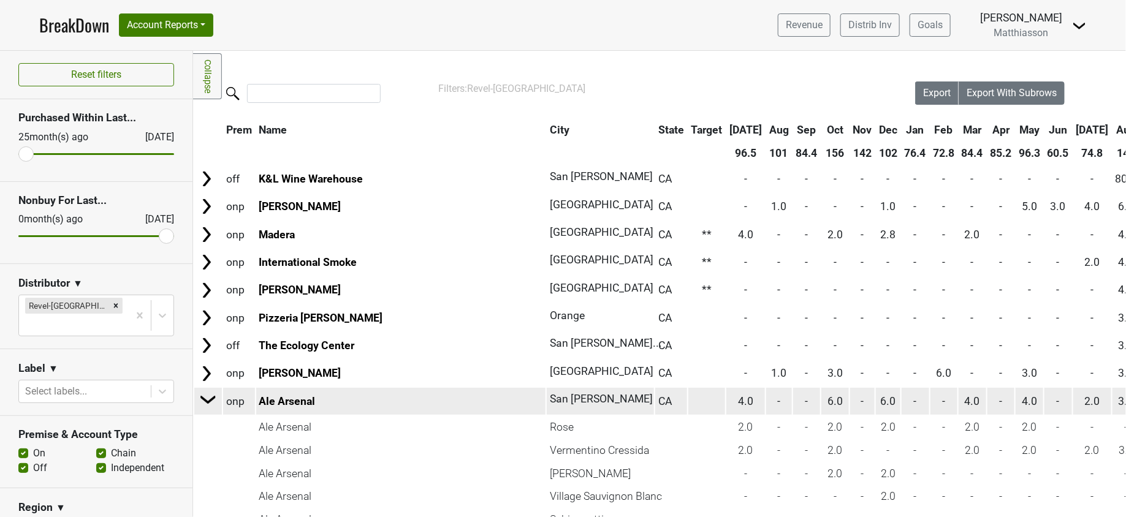
click at [211, 399] on img at bounding box center [208, 400] width 18 height 18
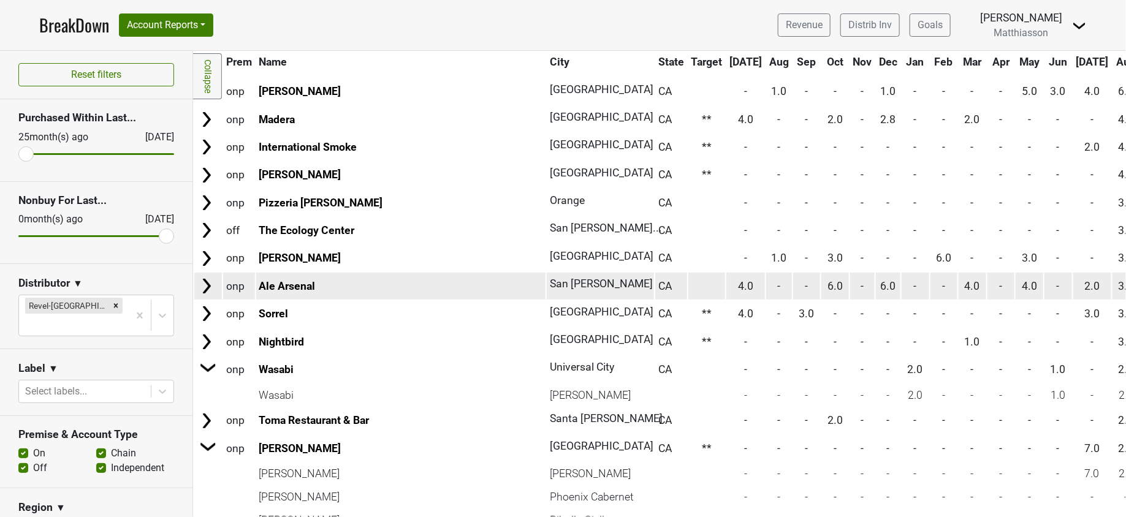
scroll to position [166, 0]
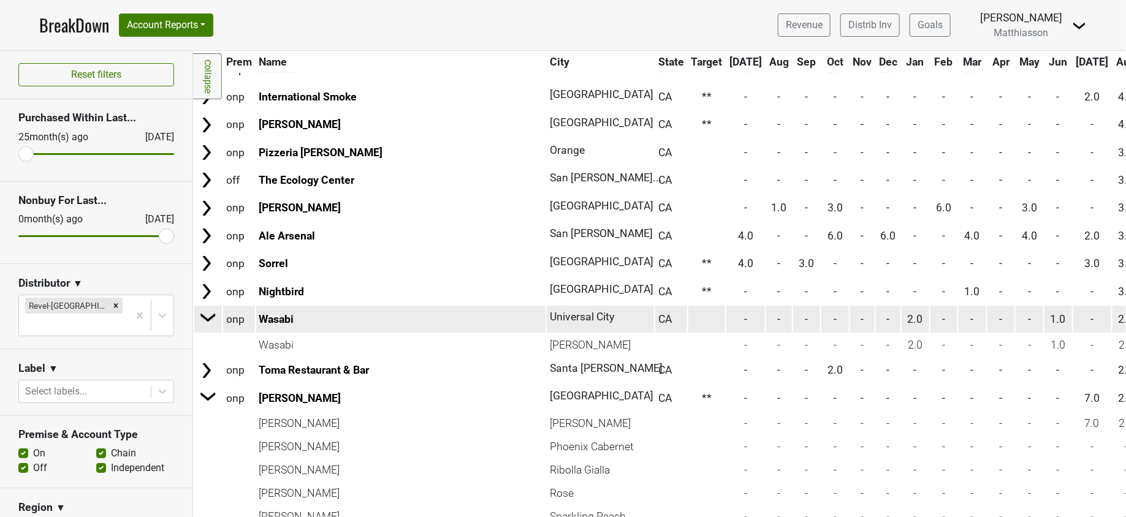
click at [206, 319] on img at bounding box center [208, 317] width 18 height 18
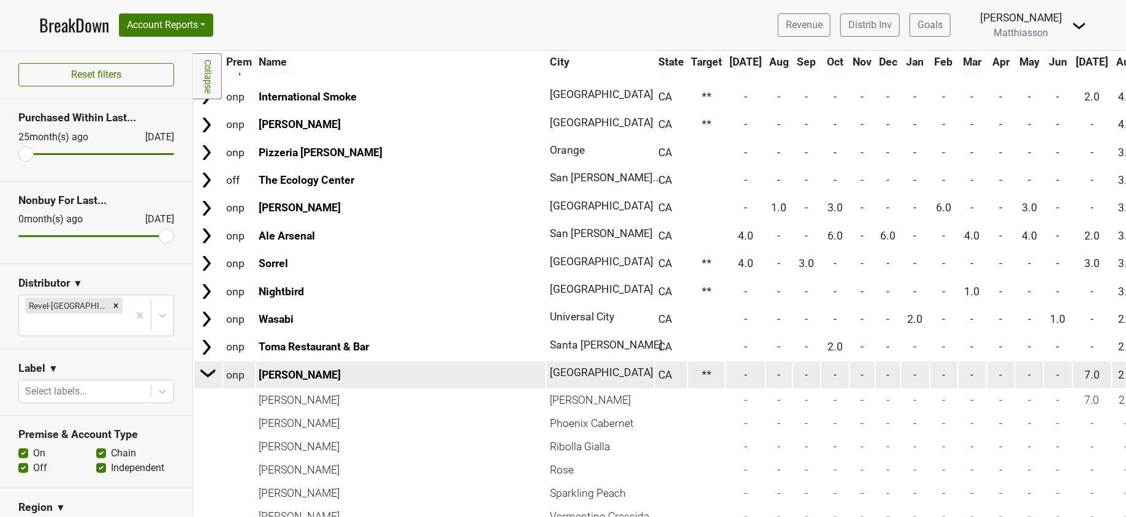
click at [210, 374] on img at bounding box center [208, 373] width 18 height 18
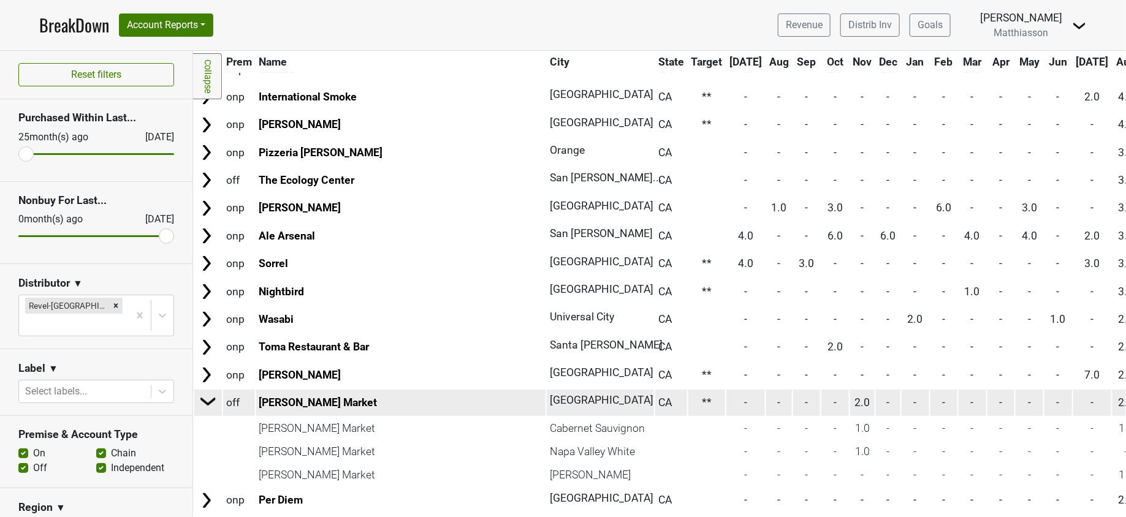
click at [210, 400] on img at bounding box center [208, 401] width 18 height 18
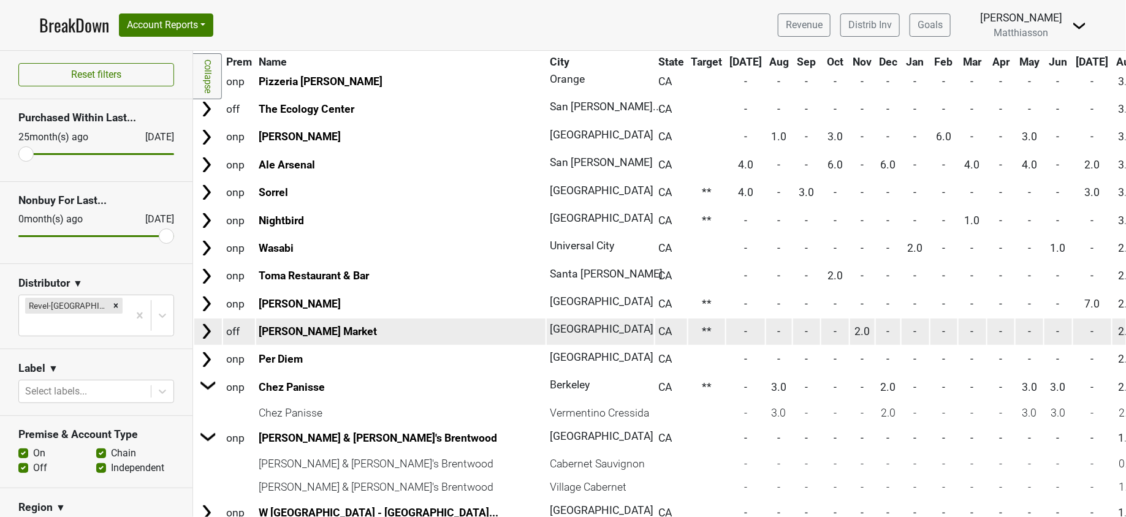
scroll to position [253, 0]
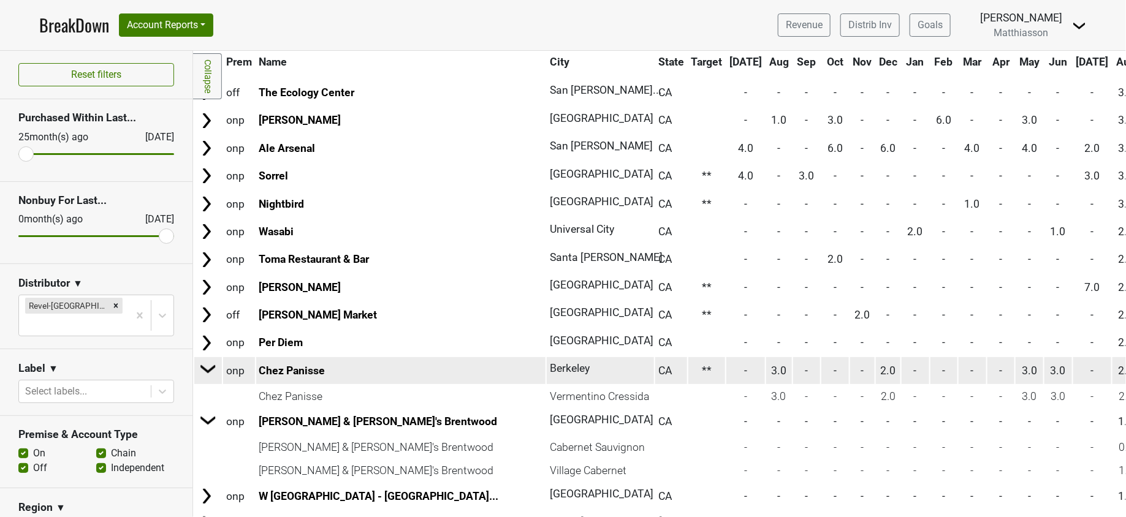
click at [210, 365] on img at bounding box center [208, 369] width 18 height 18
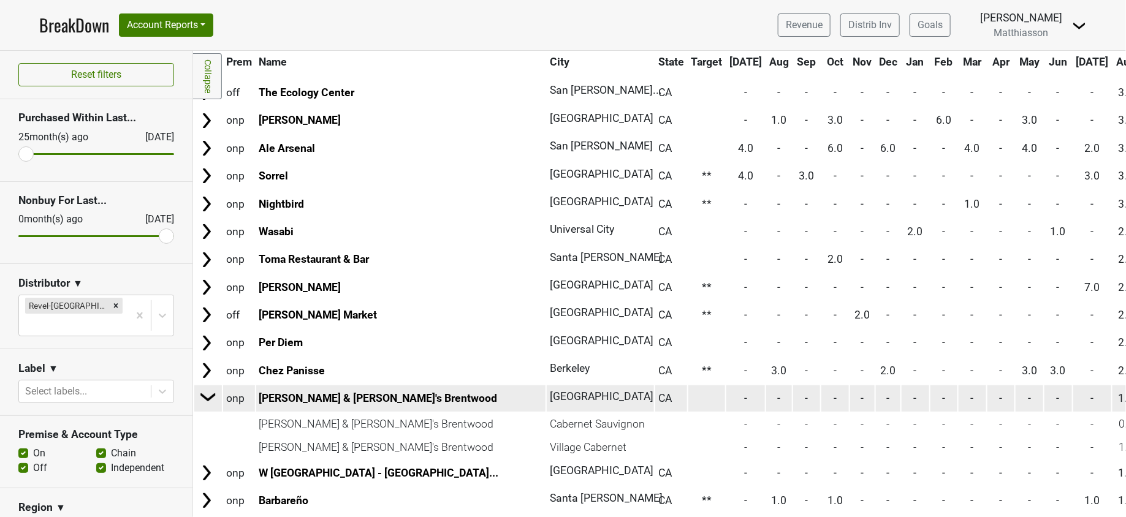
click at [208, 395] on img at bounding box center [208, 397] width 18 height 18
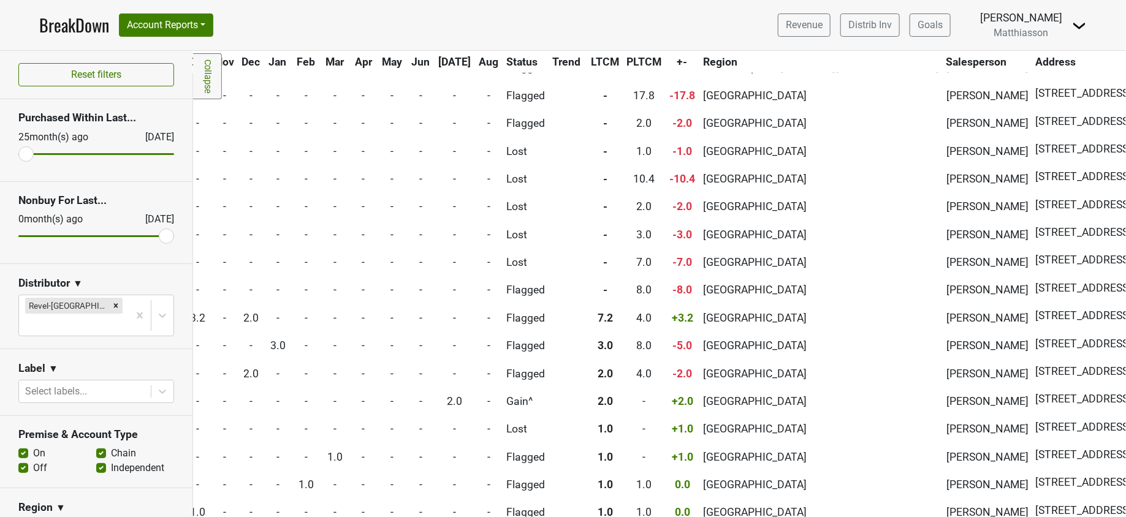
scroll to position [2436, 638]
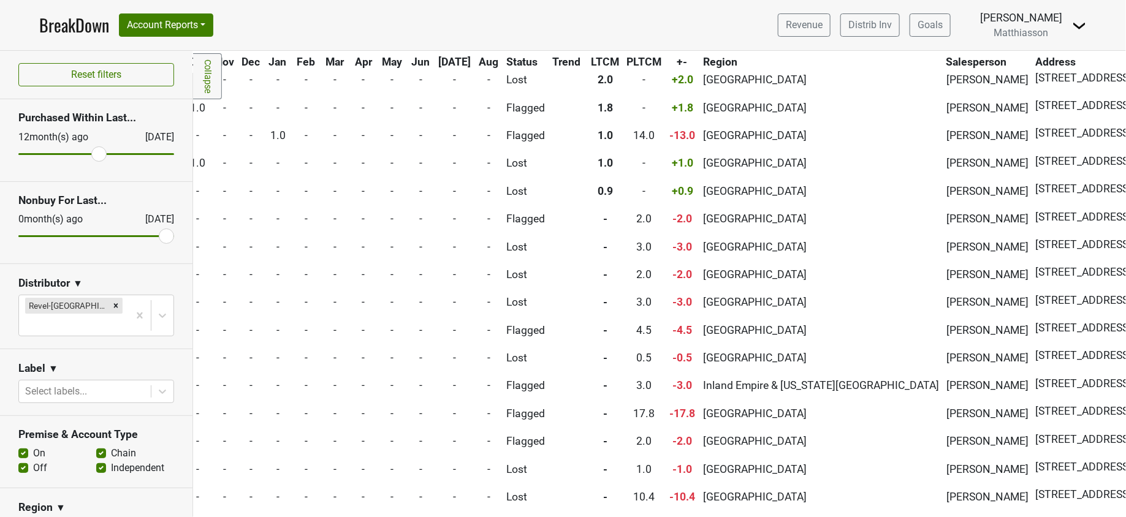
drag, startPoint x: 26, startPoint y: 147, endPoint x: 91, endPoint y: 146, distance: 65.0
type input "12"
click at [91, 153] on input "range" at bounding box center [96, 154] width 156 height 2
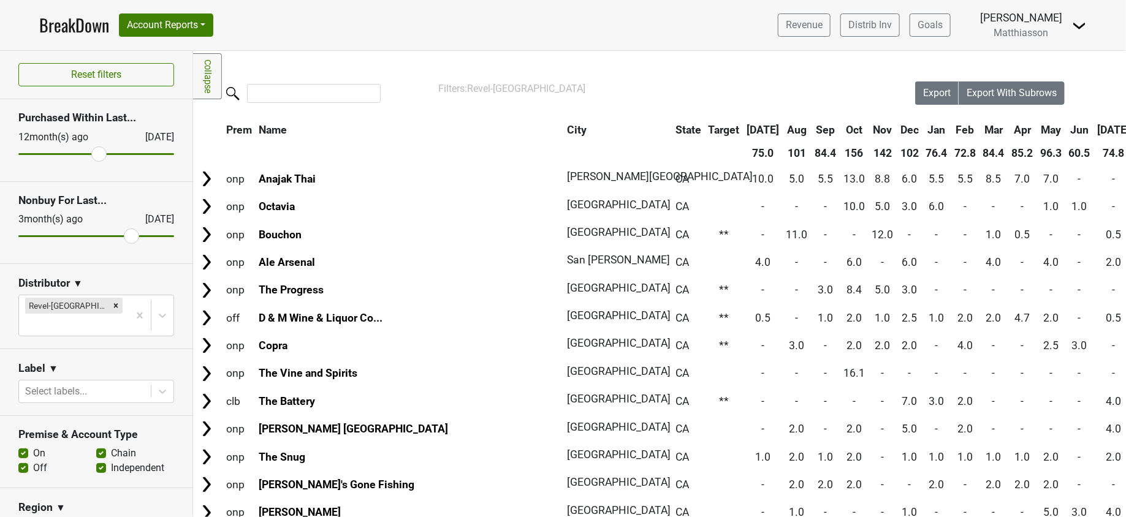
drag, startPoint x: 153, startPoint y: 233, endPoint x: 125, endPoint y: 234, distance: 28.2
type input "3"
click at [125, 235] on input "range" at bounding box center [96, 236] width 156 height 2
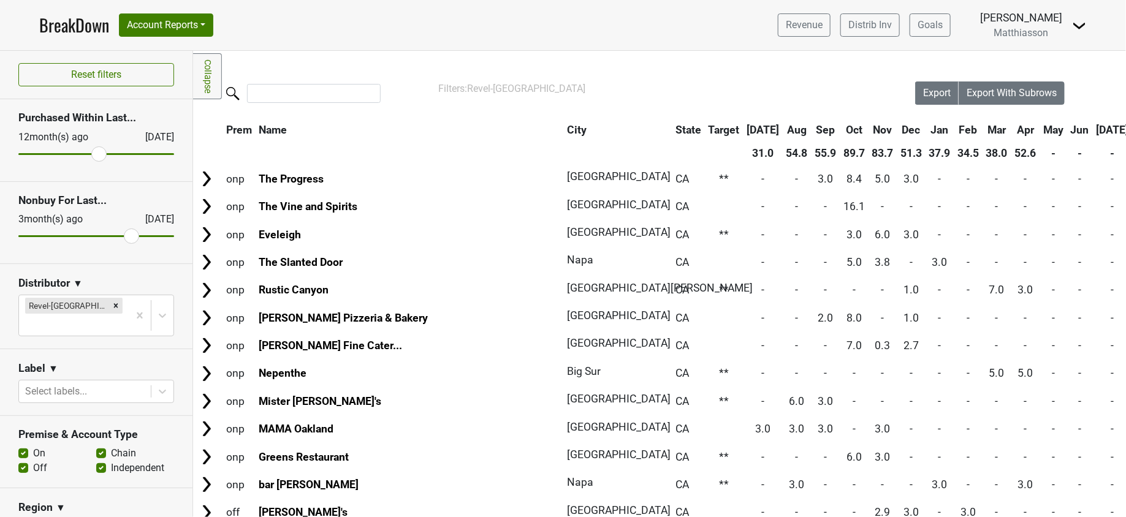
click at [1126, 128] on th "Aug" at bounding box center [1146, 130] width 26 height 22
drag, startPoint x: 91, startPoint y: 153, endPoint x: 22, endPoint y: 153, distance: 68.7
type input "25"
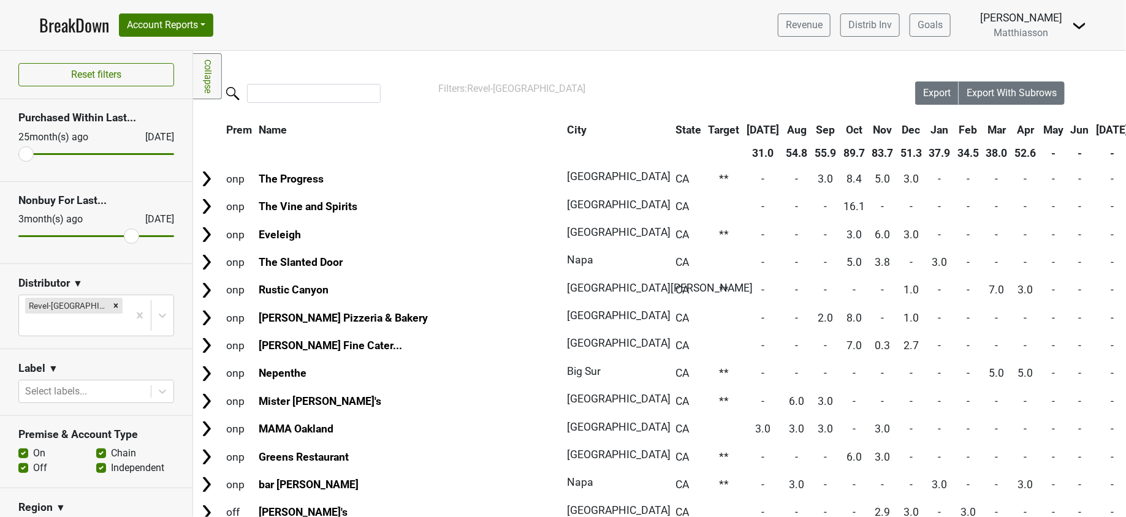
click at [22, 153] on input "range" at bounding box center [96, 154] width 156 height 2
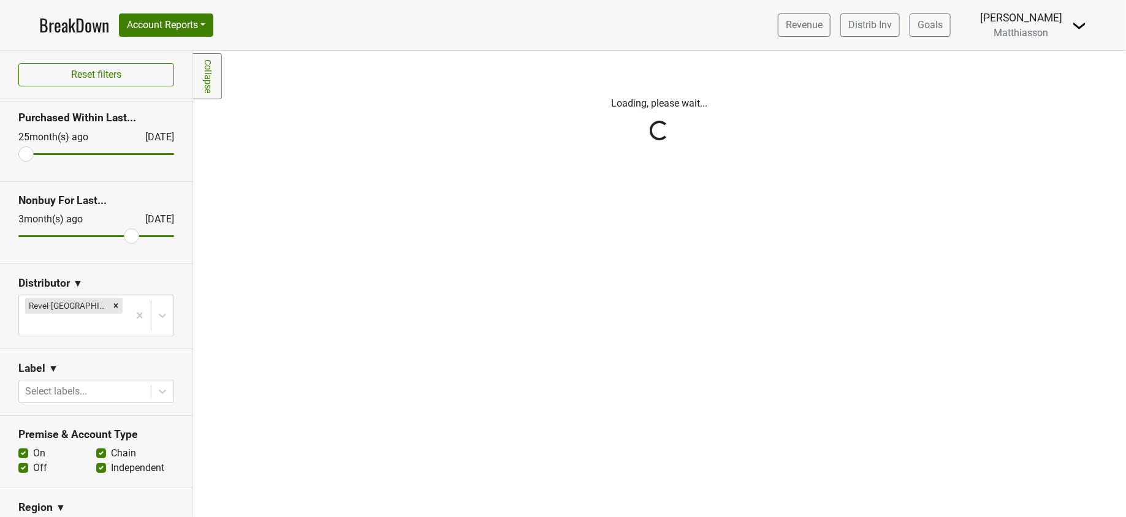
drag, startPoint x: 123, startPoint y: 233, endPoint x: 160, endPoint y: 236, distance: 36.9
click at [163, 235] on div "Reset filters Purchased Within Last... 25 month(s) ago Aug '25 Nonbuy For Last.…" at bounding box center [96, 284] width 193 height 467
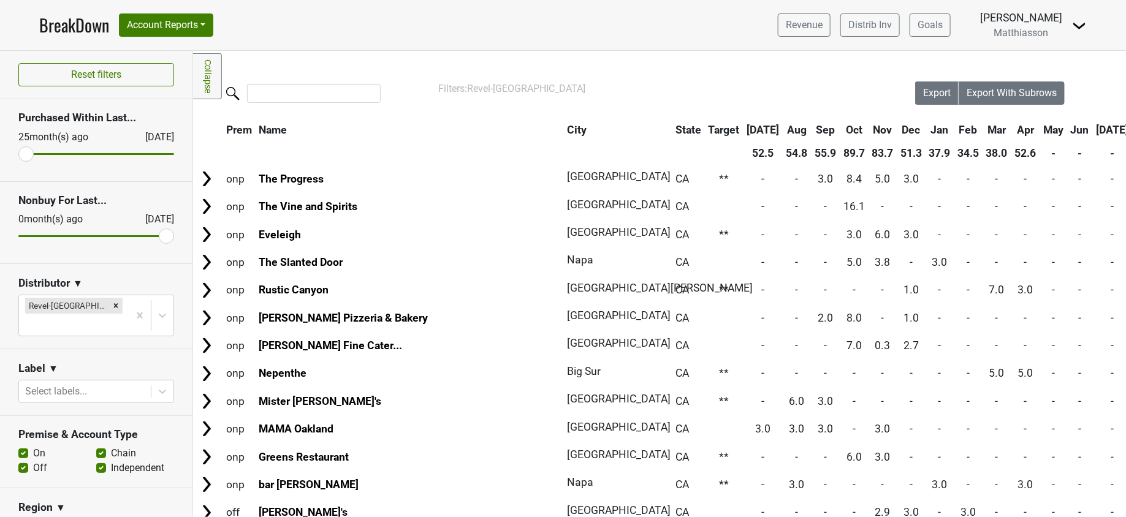
drag, startPoint x: 124, startPoint y: 237, endPoint x: 158, endPoint y: 237, distance: 34.3
type input "0"
click at [158, 237] on input "range" at bounding box center [96, 236] width 156 height 2
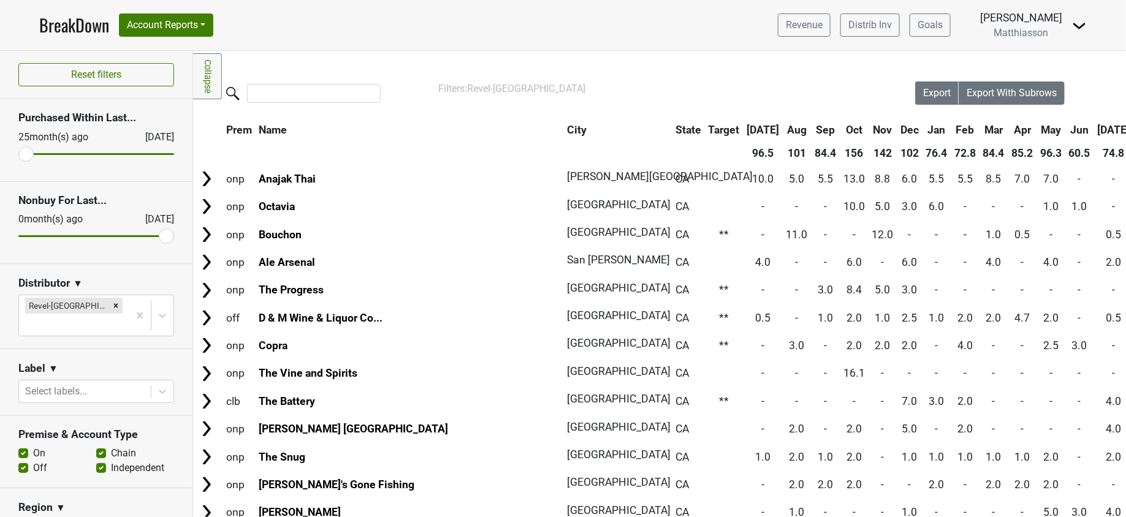
click at [1126, 128] on th "Aug" at bounding box center [1147, 130] width 26 height 22
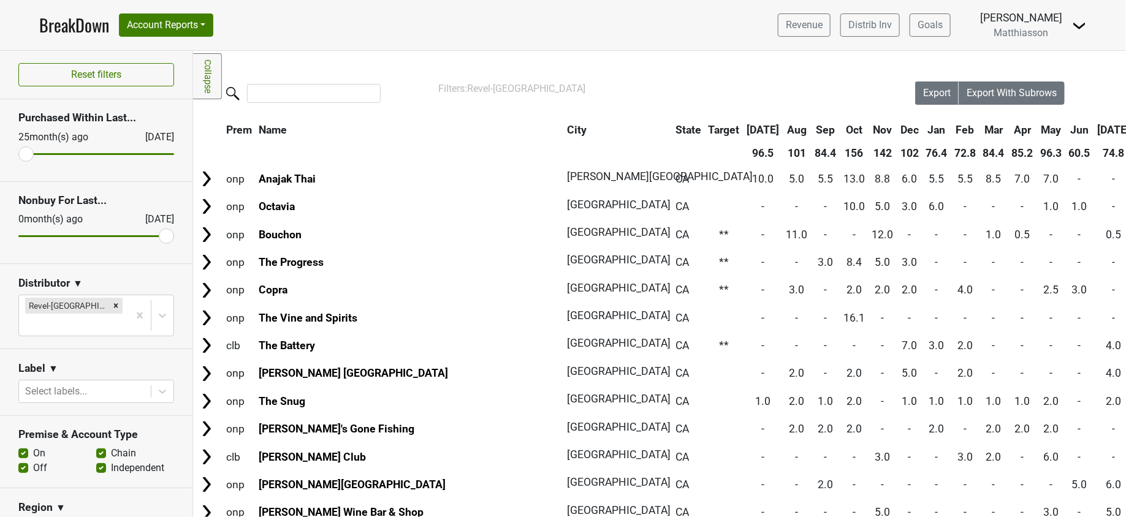
click at [1126, 128] on th "Aug" at bounding box center [1147, 130] width 26 height 22
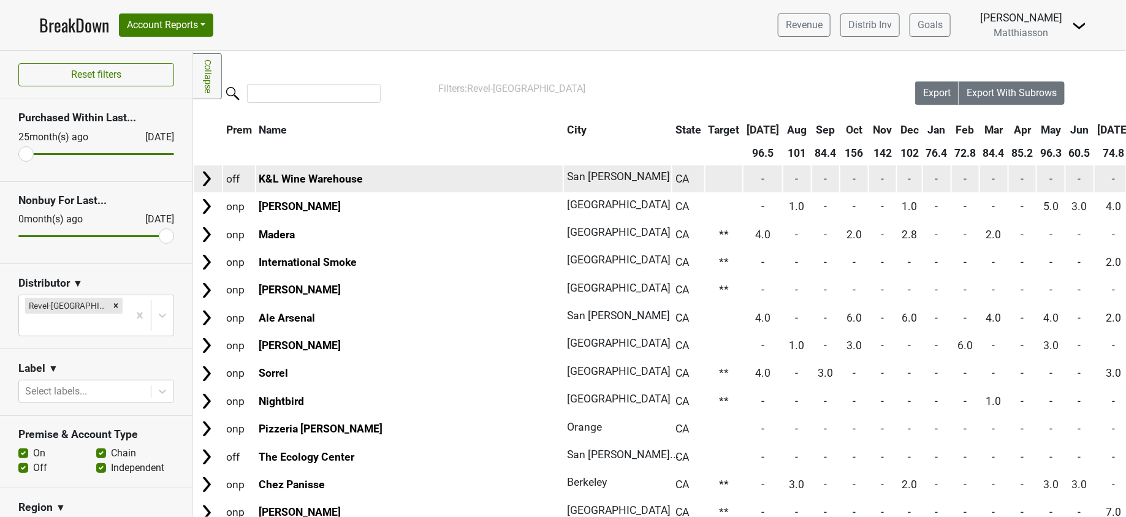
click at [204, 179] on img at bounding box center [206, 179] width 18 height 18
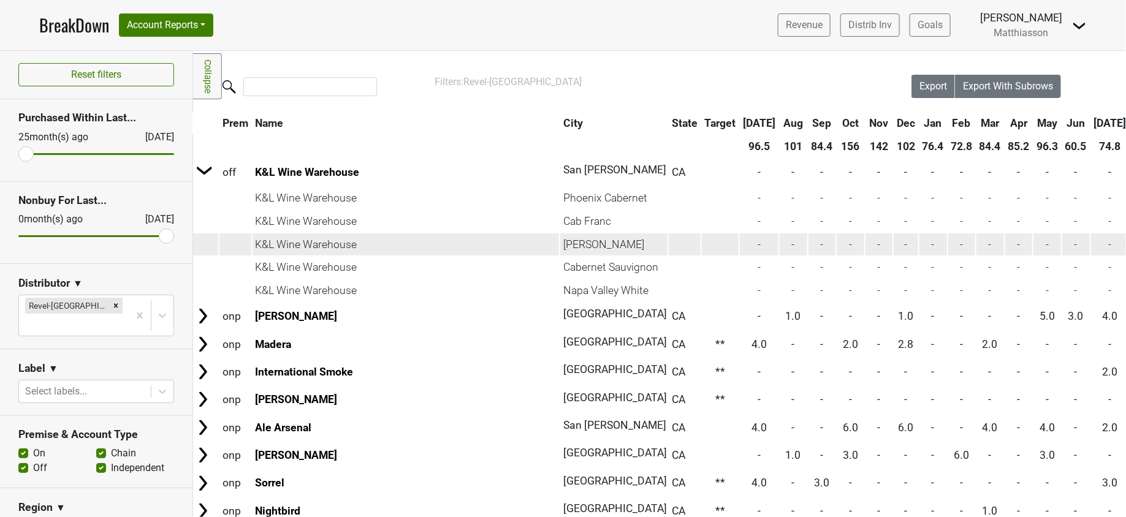
scroll to position [7, 7]
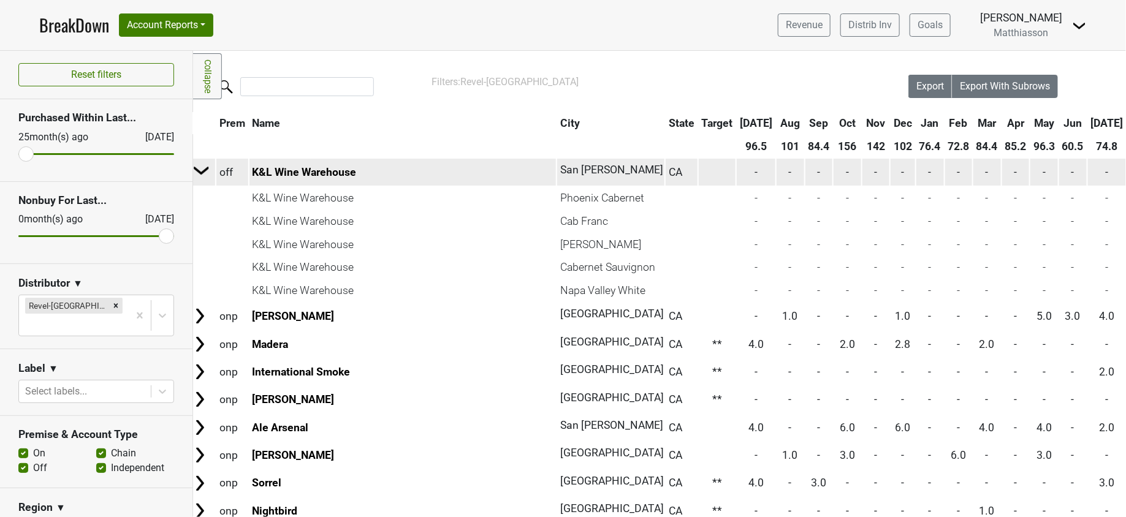
click at [202, 172] on img at bounding box center [201, 170] width 18 height 18
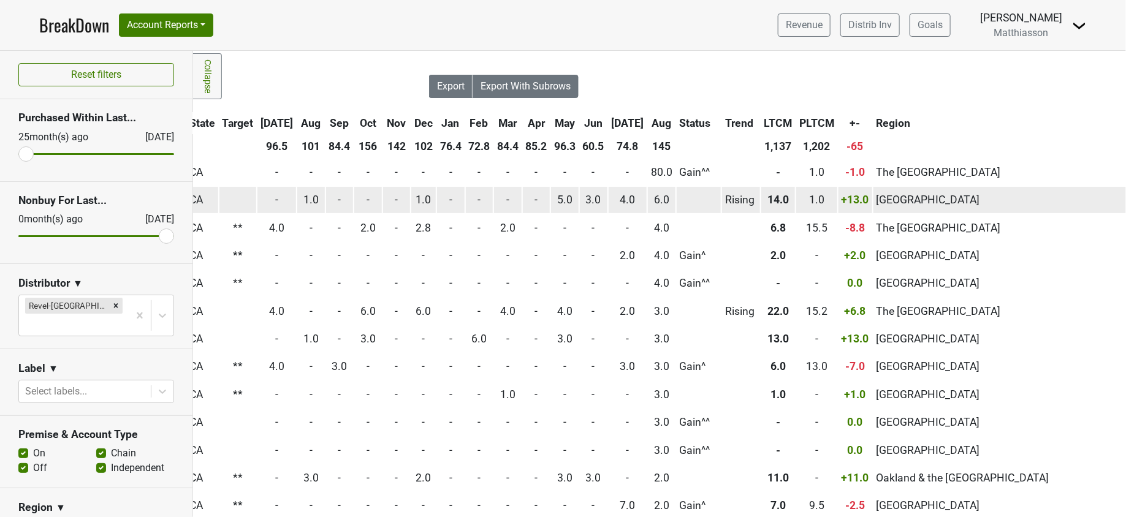
scroll to position [7, 505]
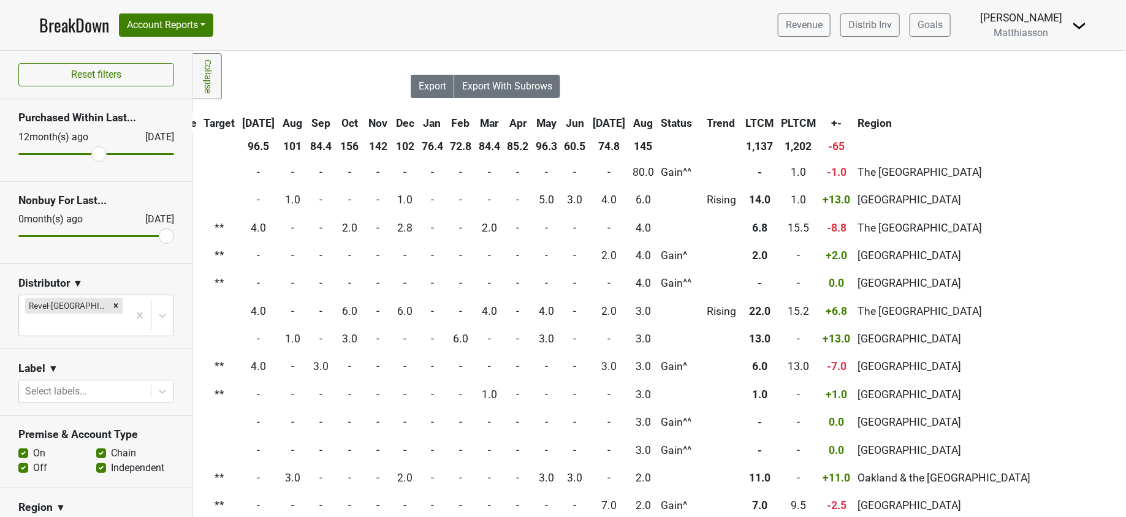
drag, startPoint x: 26, startPoint y: 149, endPoint x: 93, endPoint y: 147, distance: 66.2
type input "12"
click at [93, 153] on input "range" at bounding box center [96, 154] width 156 height 2
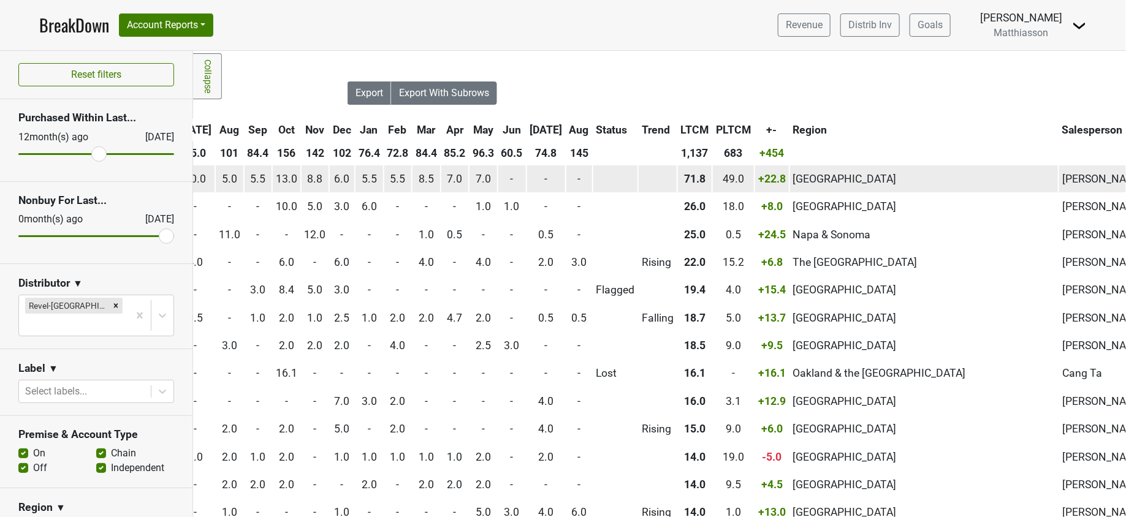
scroll to position [0, 634]
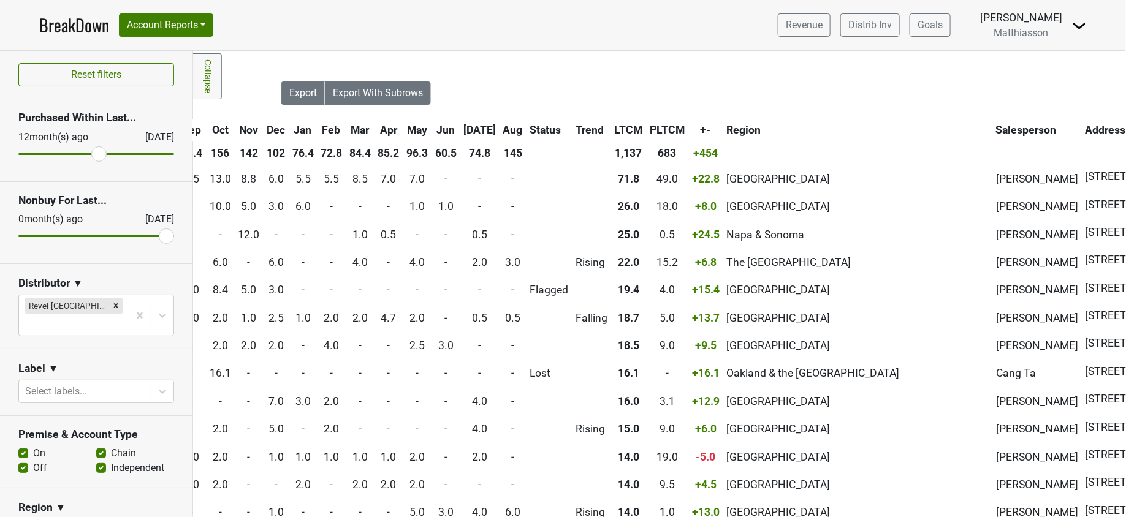
click at [993, 123] on th "Salesperson" at bounding box center [1037, 130] width 88 height 22
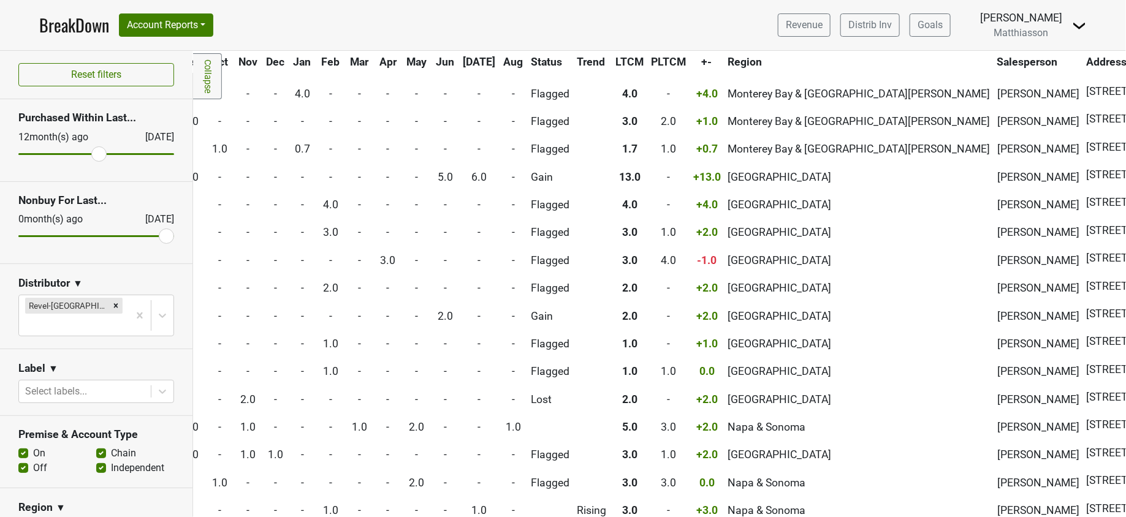
scroll to position [0, 635]
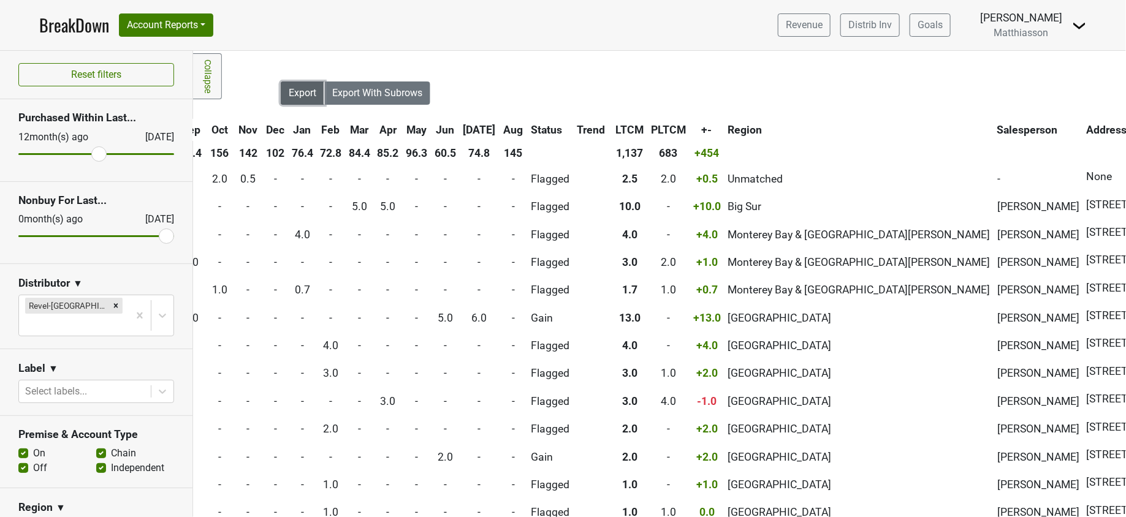
click at [289, 90] on span "Export" at bounding box center [303, 93] width 28 height 12
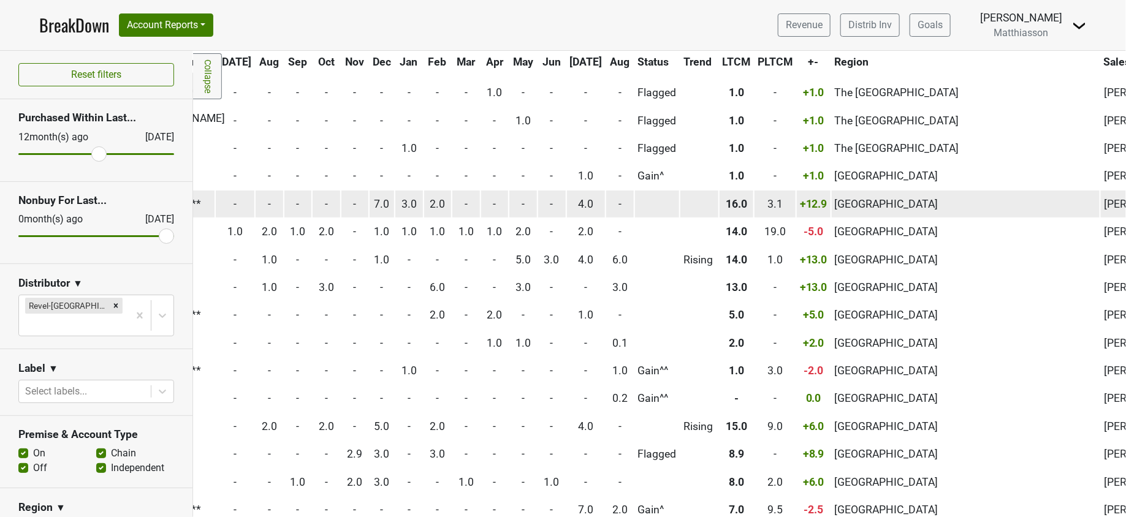
scroll to position [5093, 635]
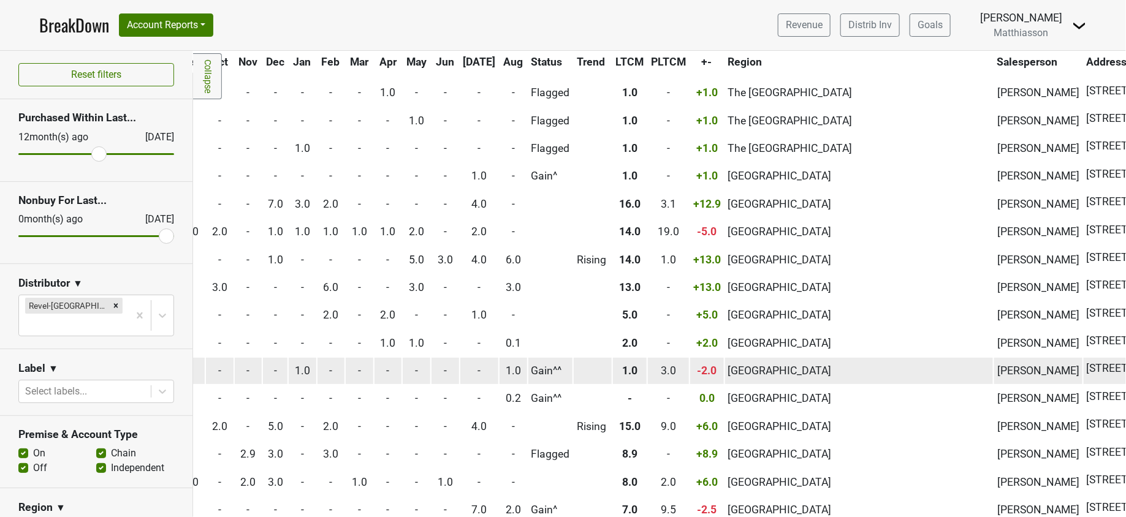
click at [725, 384] on td "San Francisco" at bounding box center [859, 371] width 269 height 26
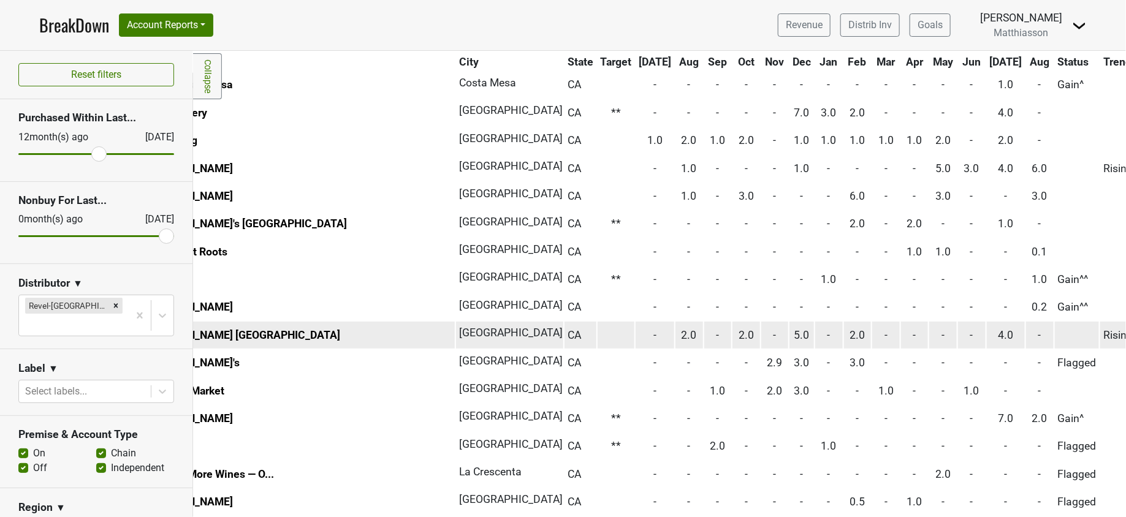
scroll to position [5185, 0]
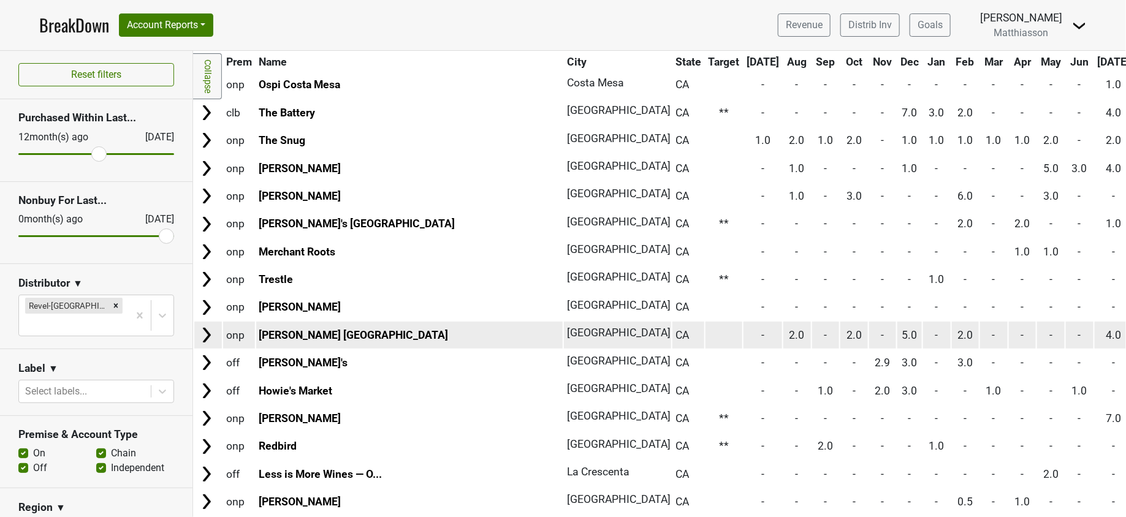
click at [207, 345] on img at bounding box center [206, 335] width 18 height 18
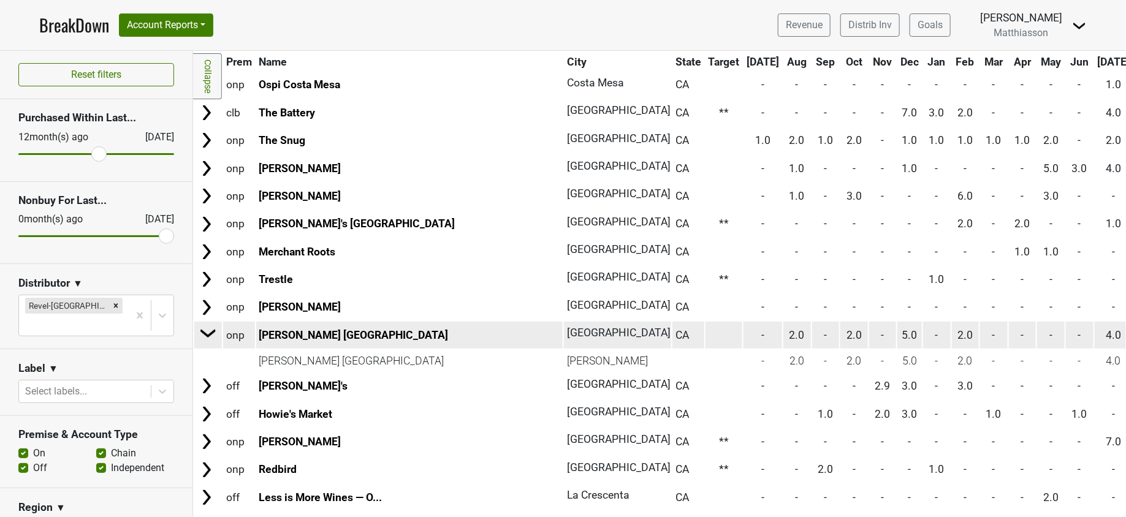
click at [207, 343] on img at bounding box center [208, 333] width 18 height 18
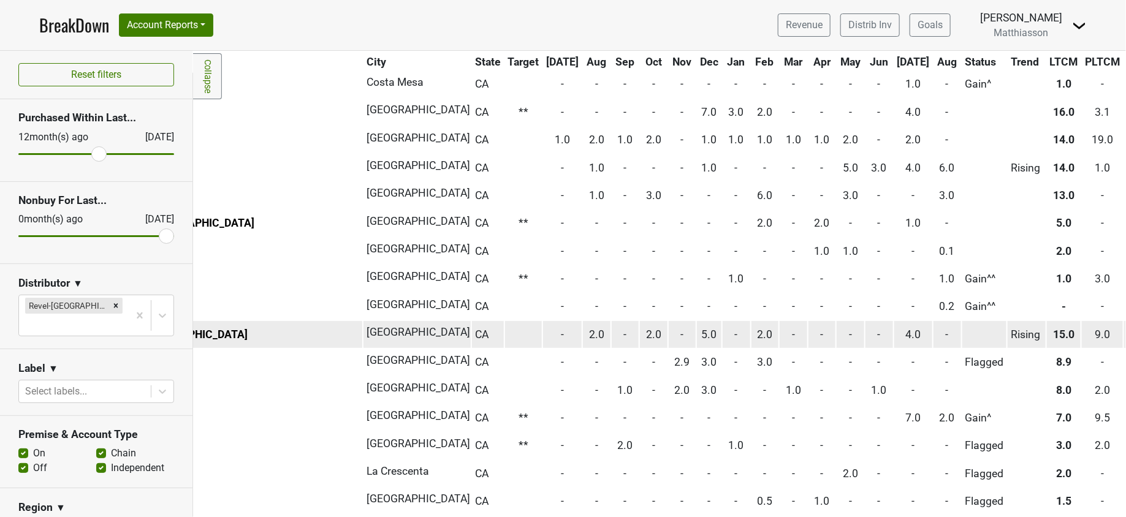
scroll to position [5185, 233]
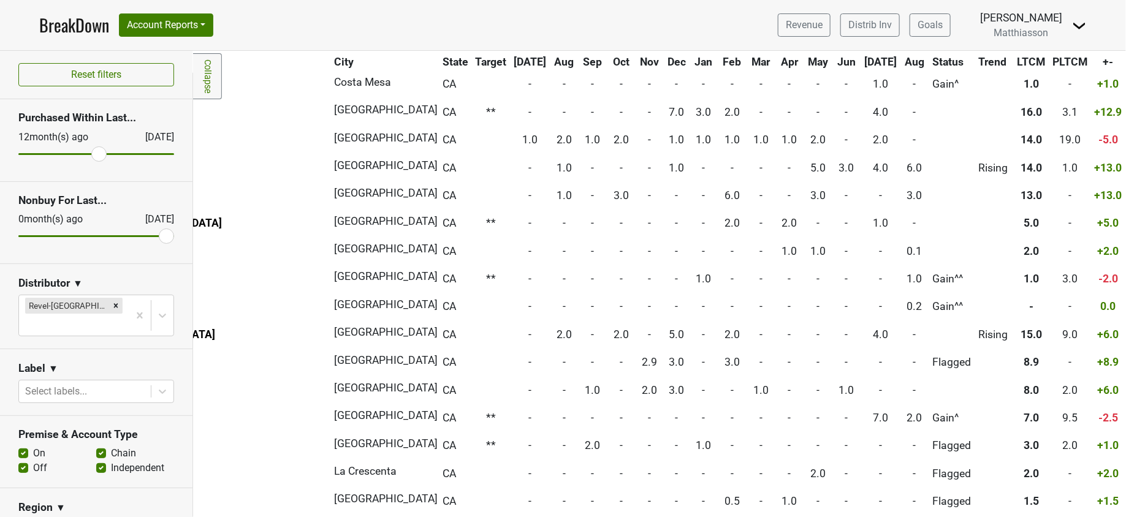
click at [91, 29] on link "BreakDown" at bounding box center [74, 25] width 70 height 26
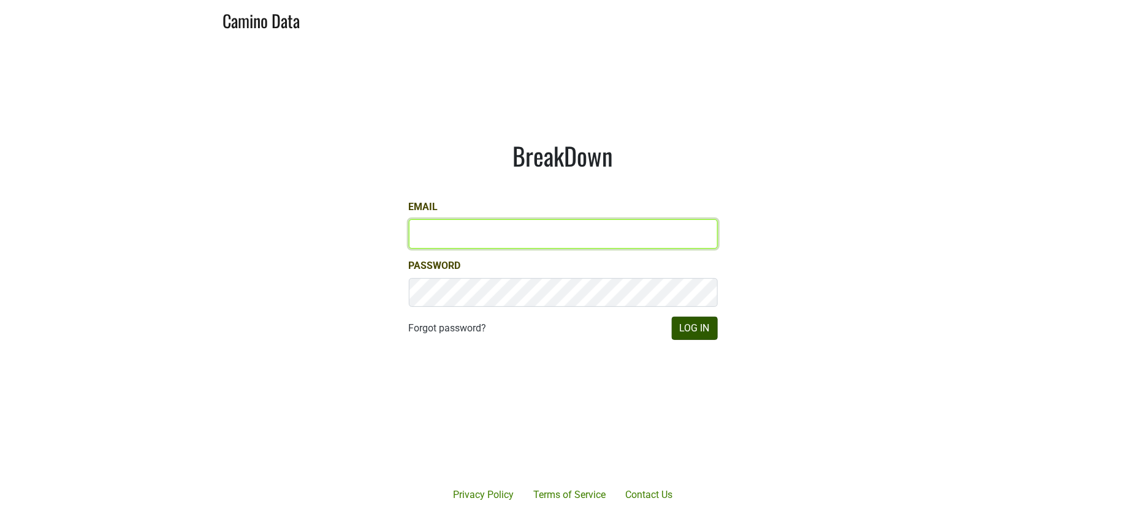
type input "[PERSON_NAME][EMAIL_ADDRESS][DOMAIN_NAME]"
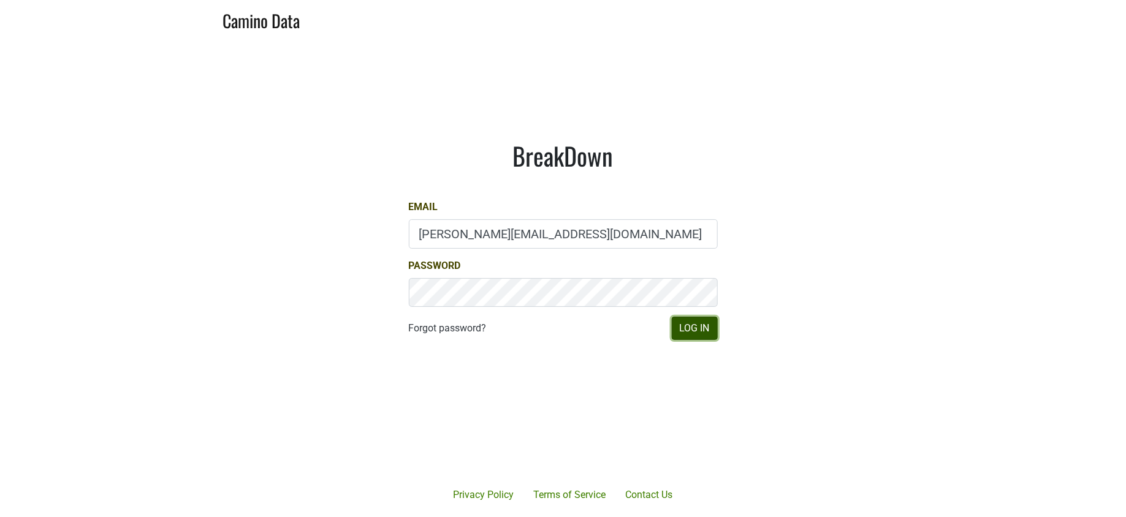
click at [690, 334] on button "Log In" at bounding box center [695, 328] width 46 height 23
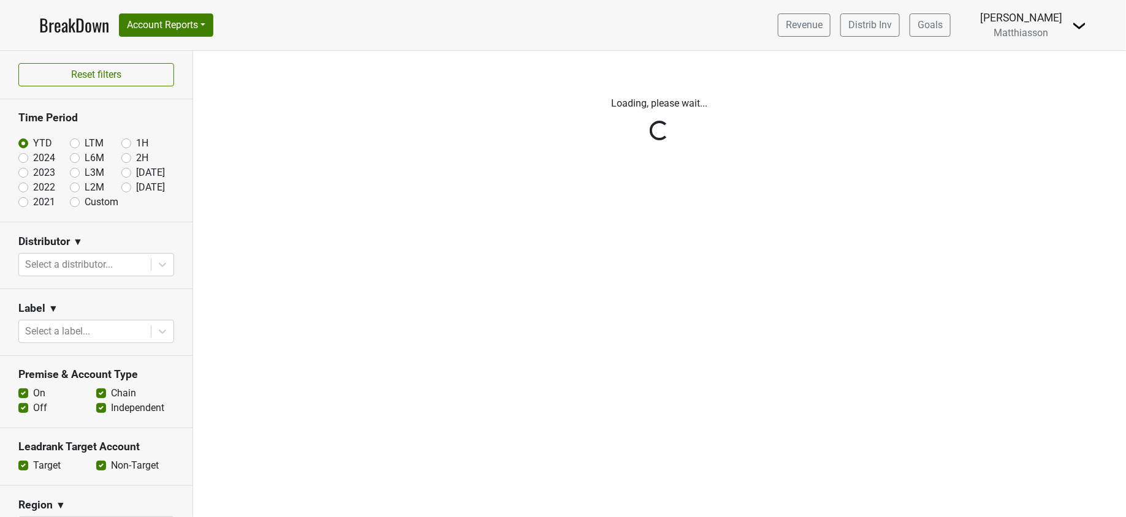
click at [119, 187] on div "Reset filters Time Period YTD LTM 1H 2024 L6M 2H 2023 L3M Jul '25 2022 L2M Aug …" at bounding box center [96, 284] width 193 height 467
click at [107, 263] on div "Reset filters Time Period YTD LTM 1H 2024 L6M 2H 2023 L3M Jul '25 2022 L2M Aug …" at bounding box center [96, 284] width 193 height 467
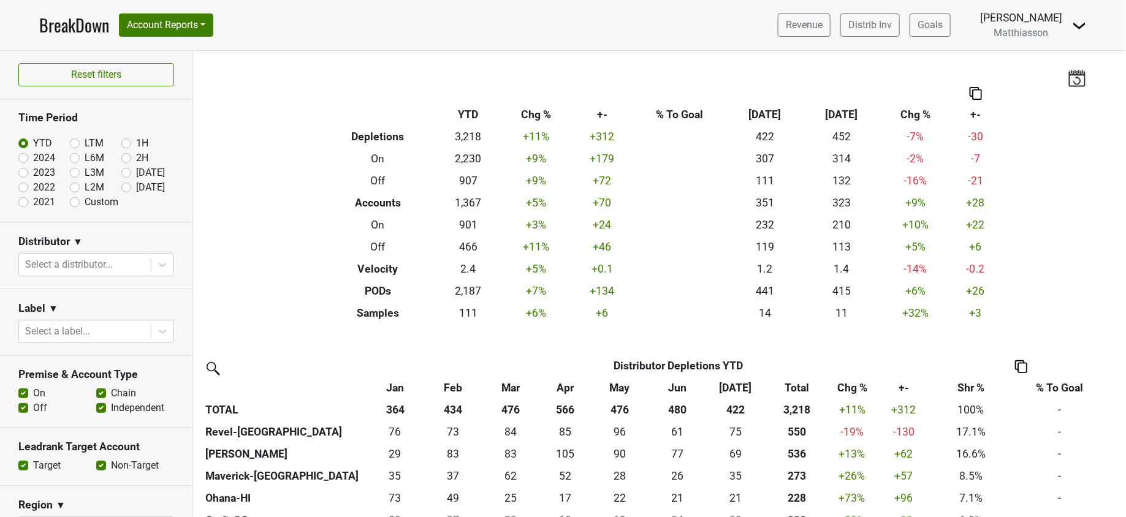
click at [107, 263] on div at bounding box center [85, 264] width 120 height 17
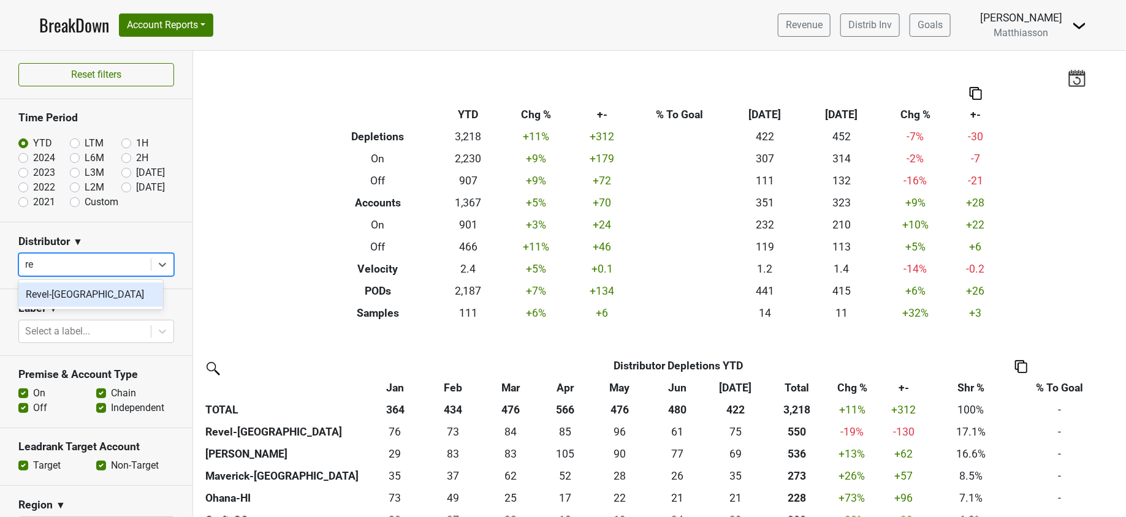
type input "rev"
click at [85, 293] on div "Revel-CA" at bounding box center [90, 295] width 145 height 25
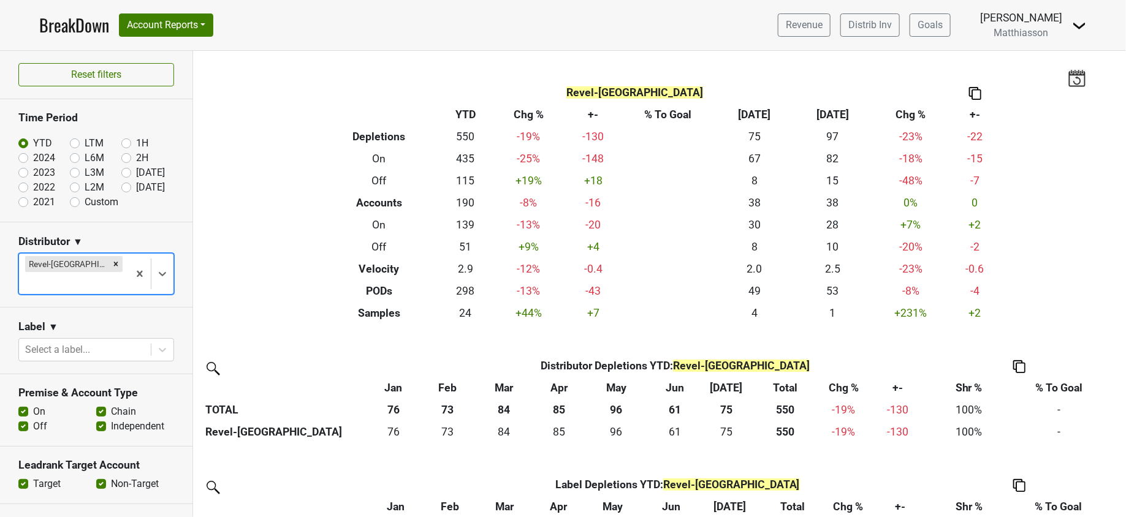
click at [136, 188] on label "Aug '25" at bounding box center [150, 187] width 29 height 15
click at [121, 188] on input "Aug '25" at bounding box center [145, 186] width 49 height 12
radio input "true"
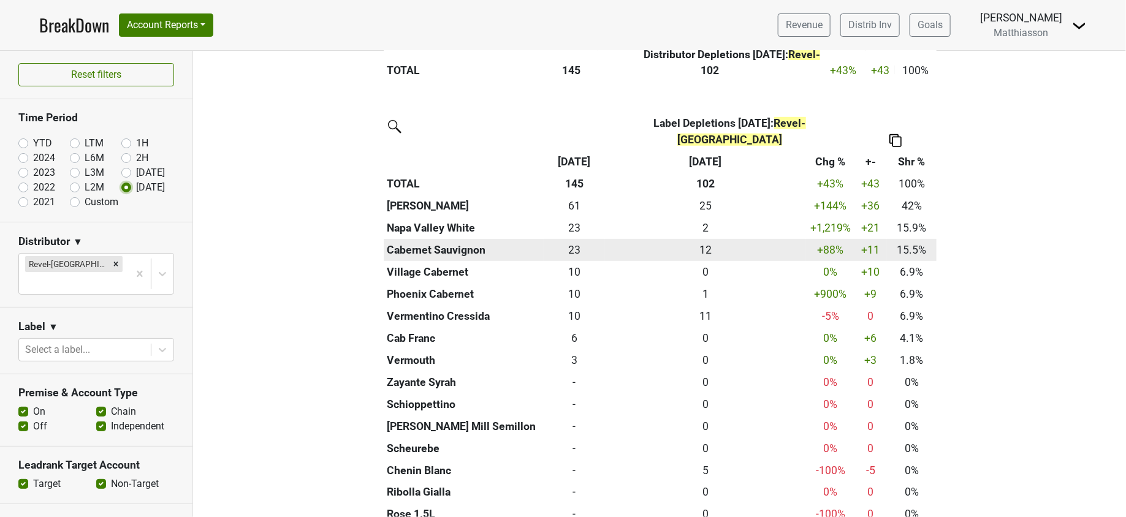
scroll to position [375, 0]
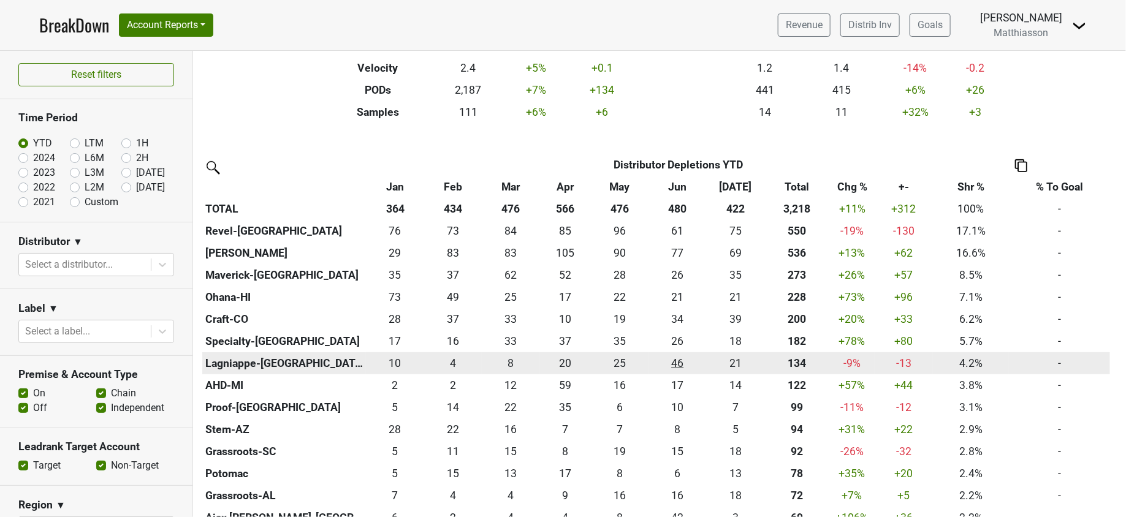
scroll to position [197, 0]
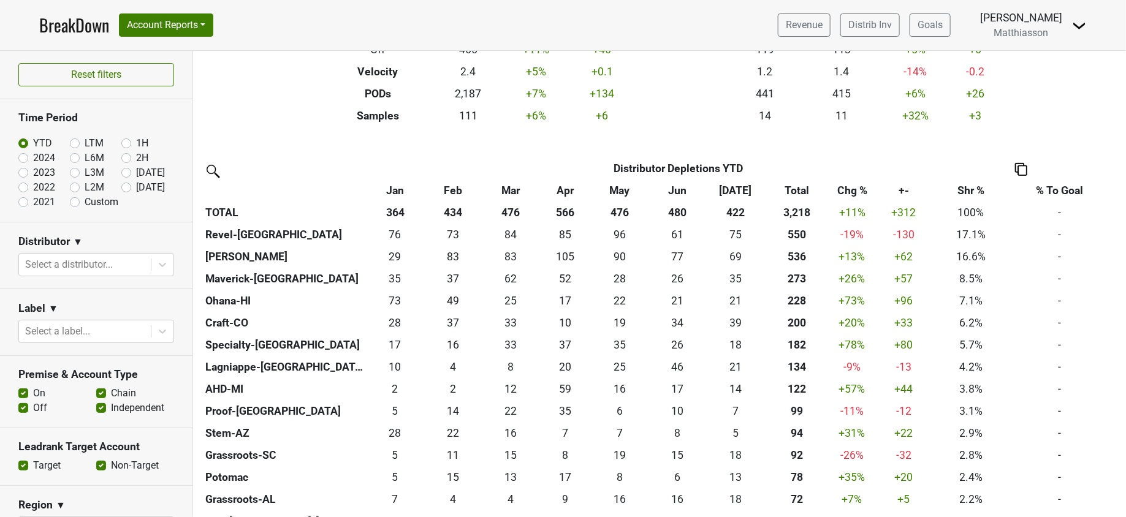
click at [136, 184] on label "[DATE]" at bounding box center [150, 187] width 29 height 15
click at [121, 184] on input "[DATE]" at bounding box center [145, 186] width 49 height 12
radio input "true"
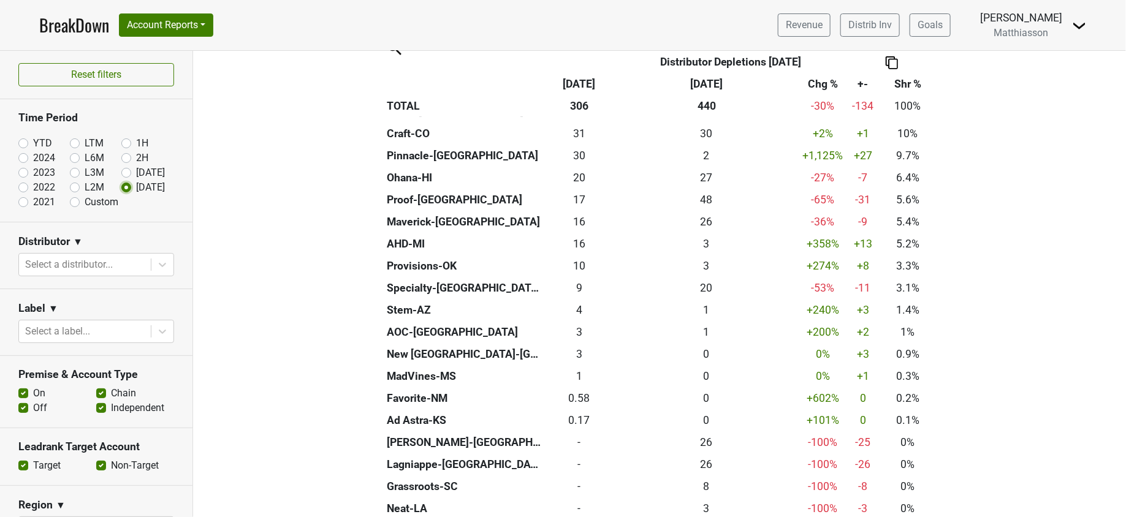
scroll to position [276, 0]
